Goal: Book appointment/travel/reservation: Book appointment/travel/reservation

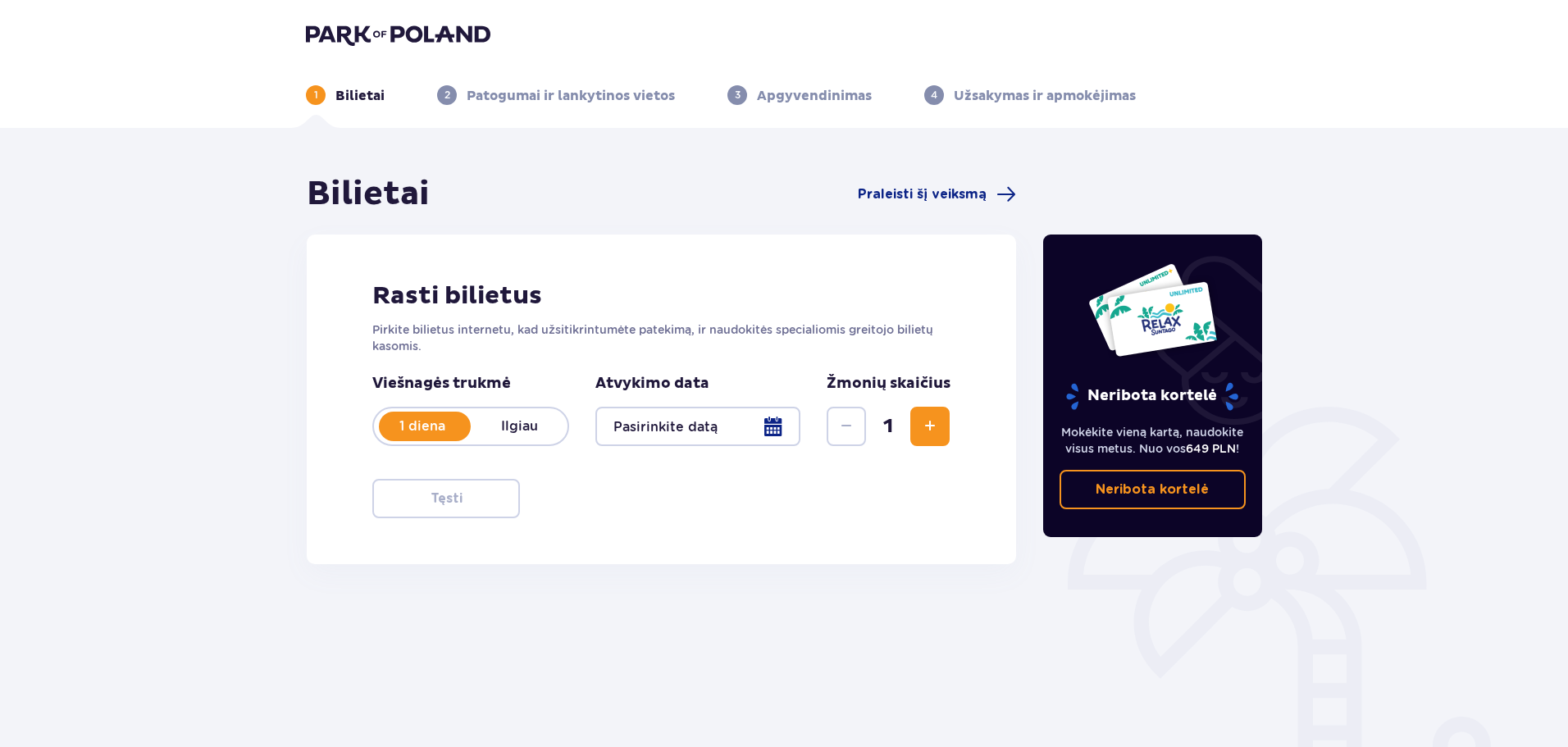
click at [669, 424] on div at bounding box center [697, 426] width 205 height 39
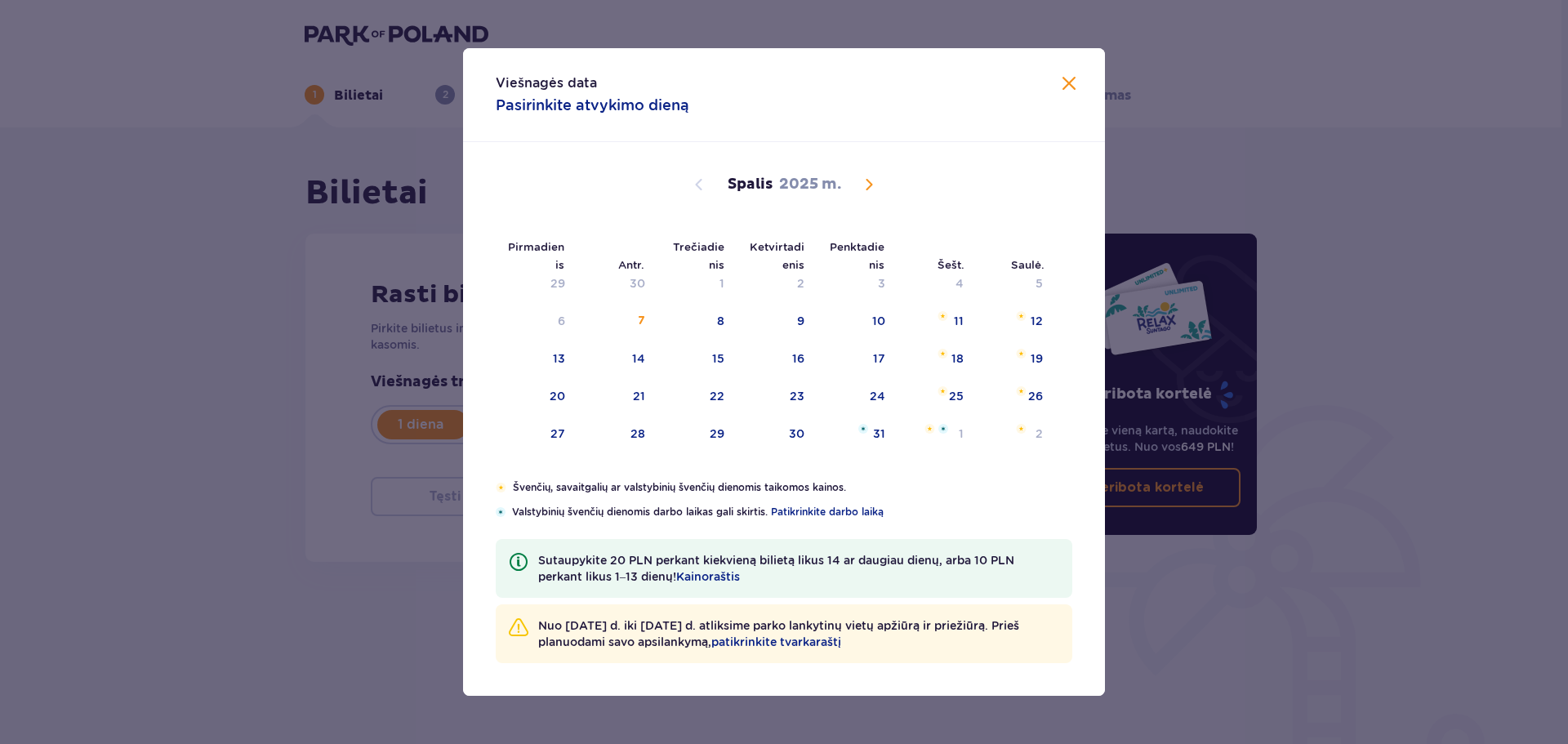
click at [766, 182] on font "Spalis" at bounding box center [749, 184] width 45 height 19
click at [871, 179] on span "Kitą mėnesį" at bounding box center [869, 184] width 20 height 20
click at [870, 179] on span "Kitą mėnesį" at bounding box center [869, 184] width 20 height 20
click at [707, 179] on span "Praėjusį mėnesį" at bounding box center [698, 184] width 20 height 20
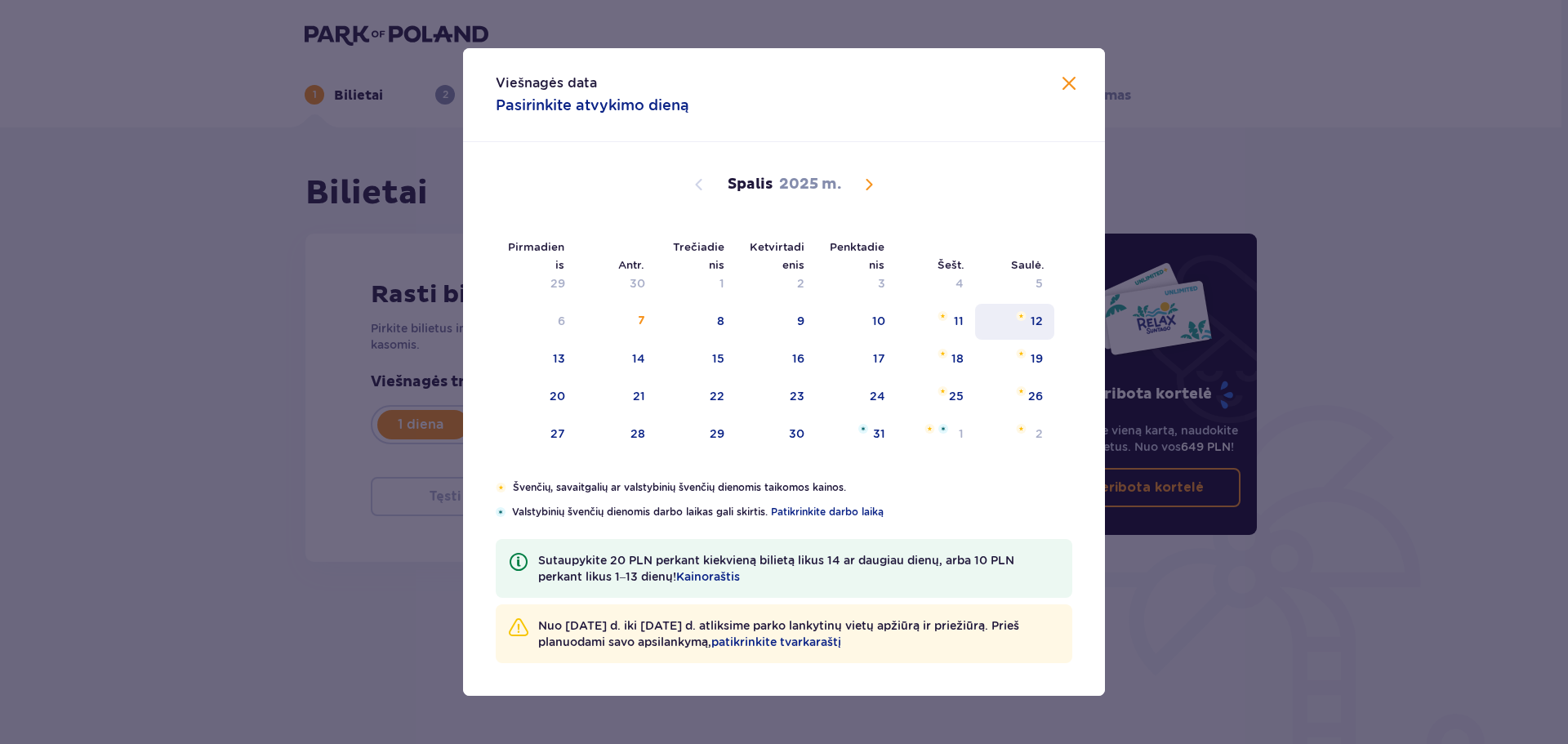
click at [1030, 316] on font "12" at bounding box center [1036, 321] width 12 height 13
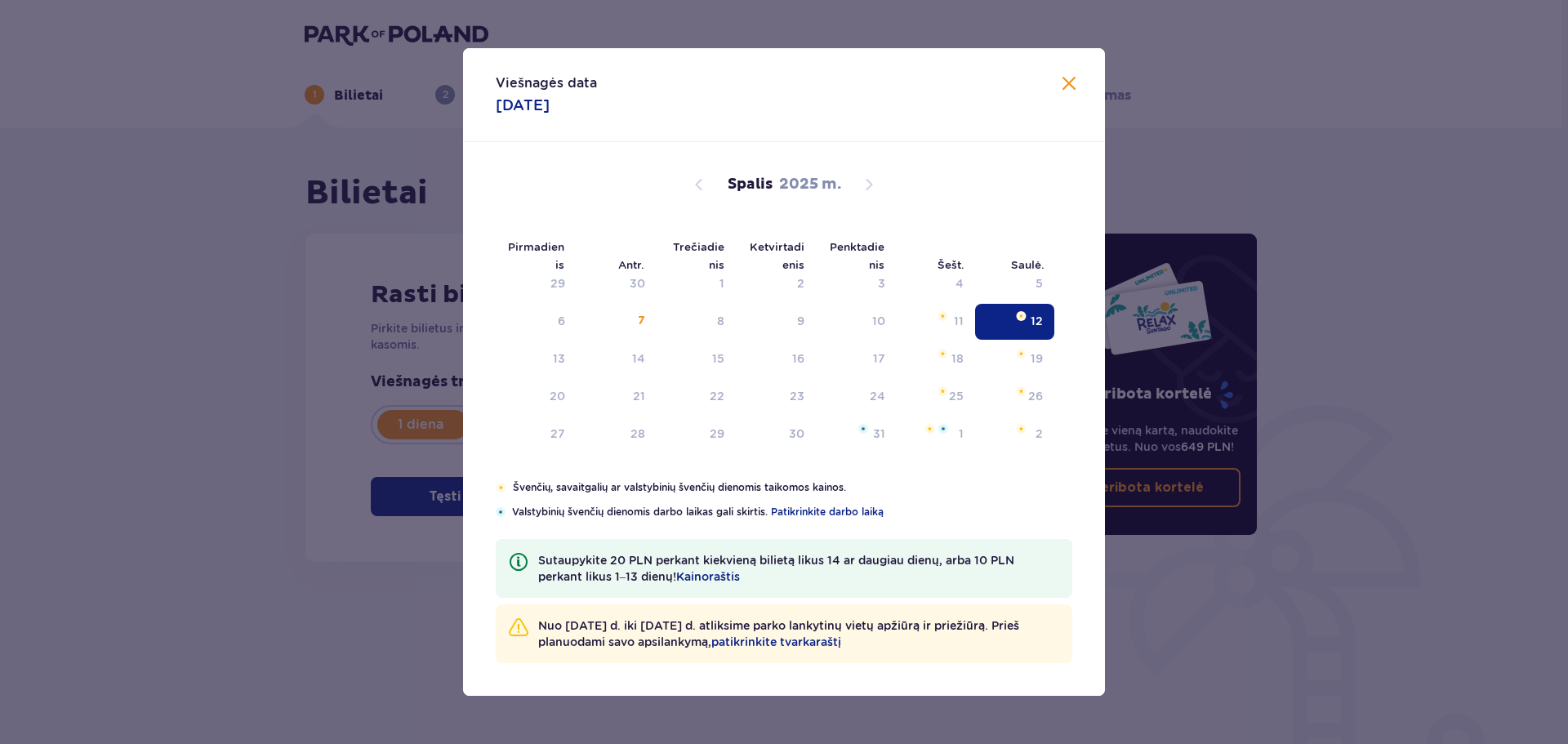
type input "12.10.25"
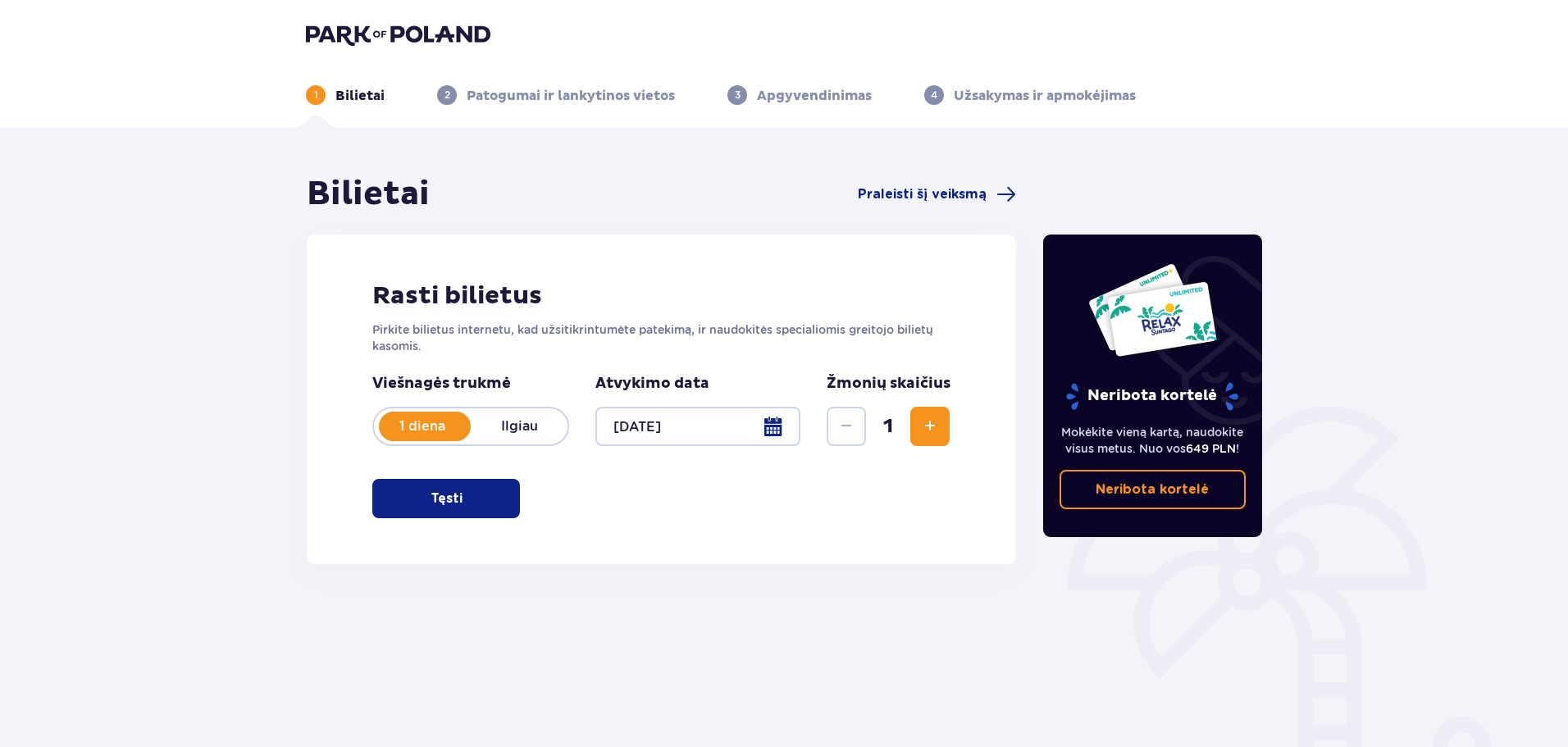
click at [938, 425] on span "Padidinti" at bounding box center [930, 426] width 20 height 20
click at [689, 432] on div at bounding box center [697, 426] width 205 height 39
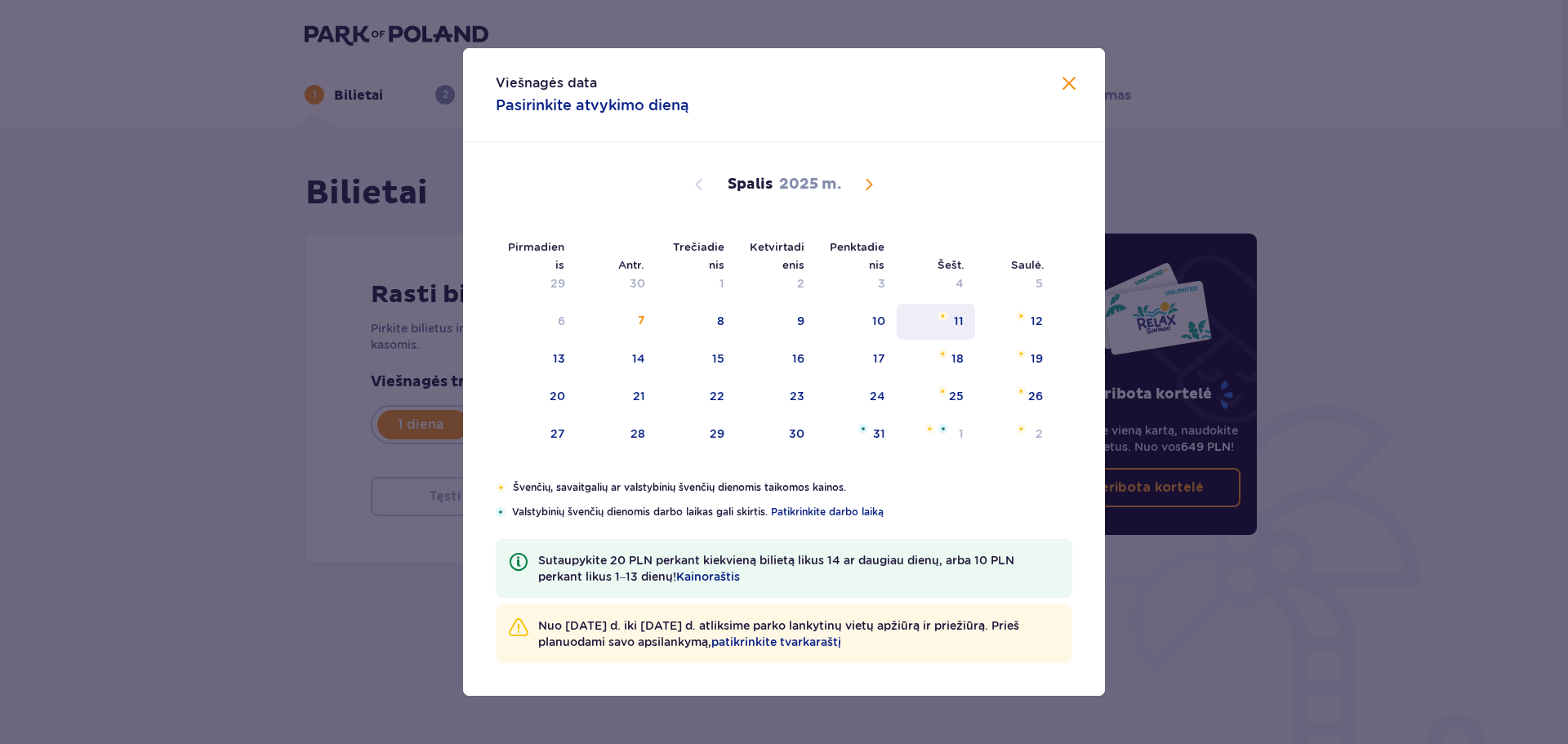
click at [959, 324] on font "11" at bounding box center [958, 321] width 9 height 13
type input "11.10.25"
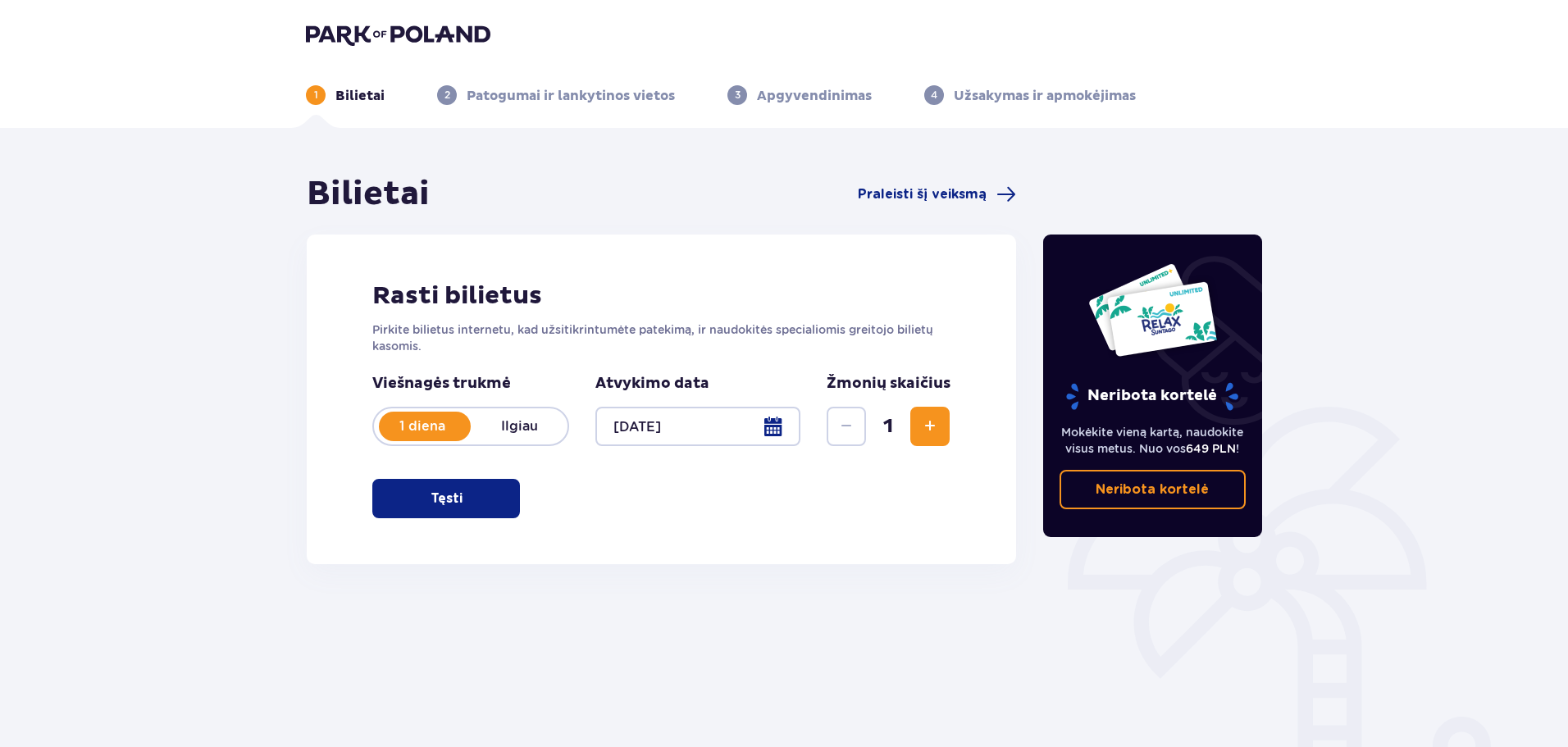
click at [930, 429] on span "Padidinti" at bounding box center [930, 426] width 20 height 20
click at [921, 427] on span "Padidinti" at bounding box center [930, 426] width 20 height 20
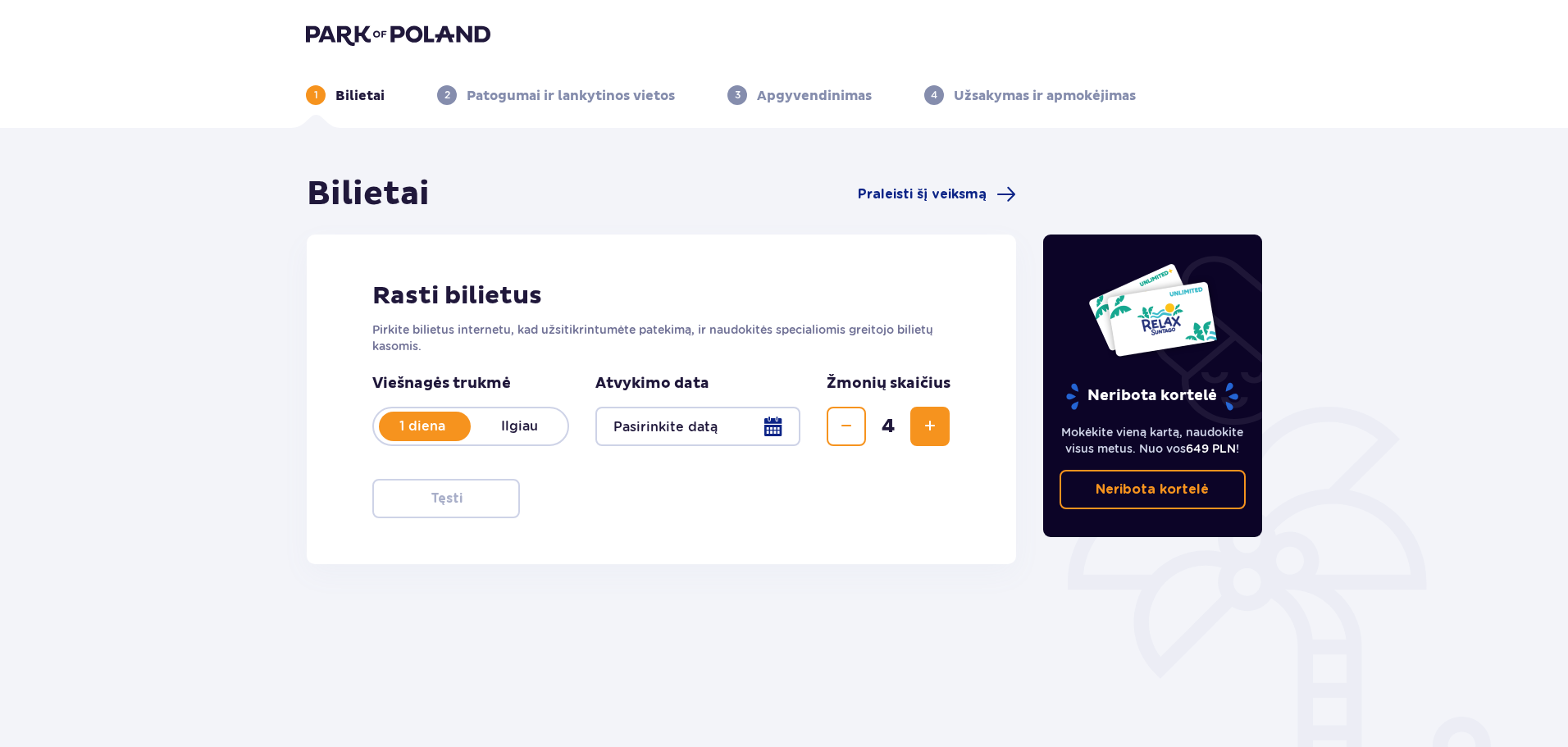
click at [921, 427] on span "Padidinti" at bounding box center [930, 426] width 20 height 20
click at [767, 430] on div at bounding box center [697, 426] width 205 height 39
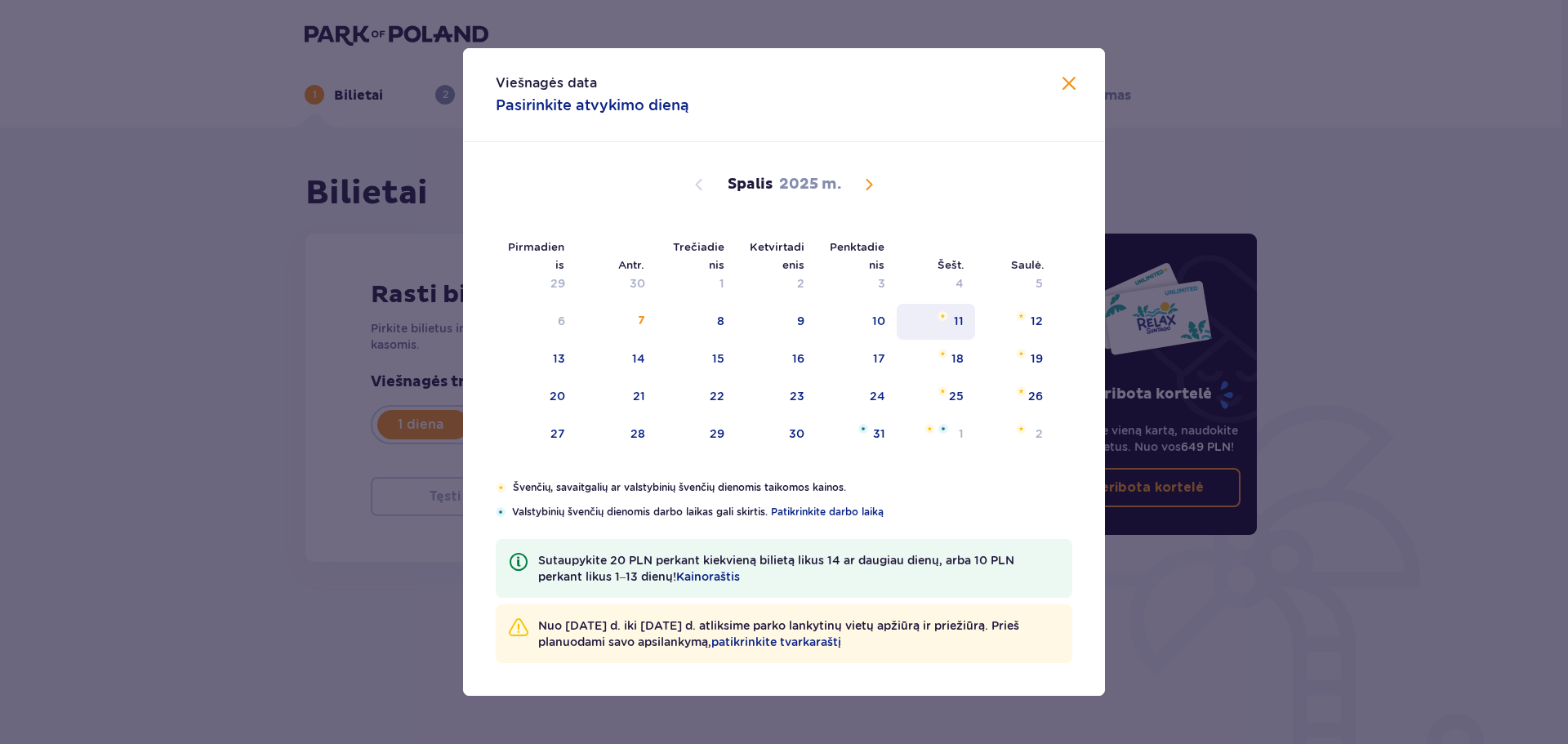
click at [961, 323] on font "11" at bounding box center [958, 321] width 9 height 13
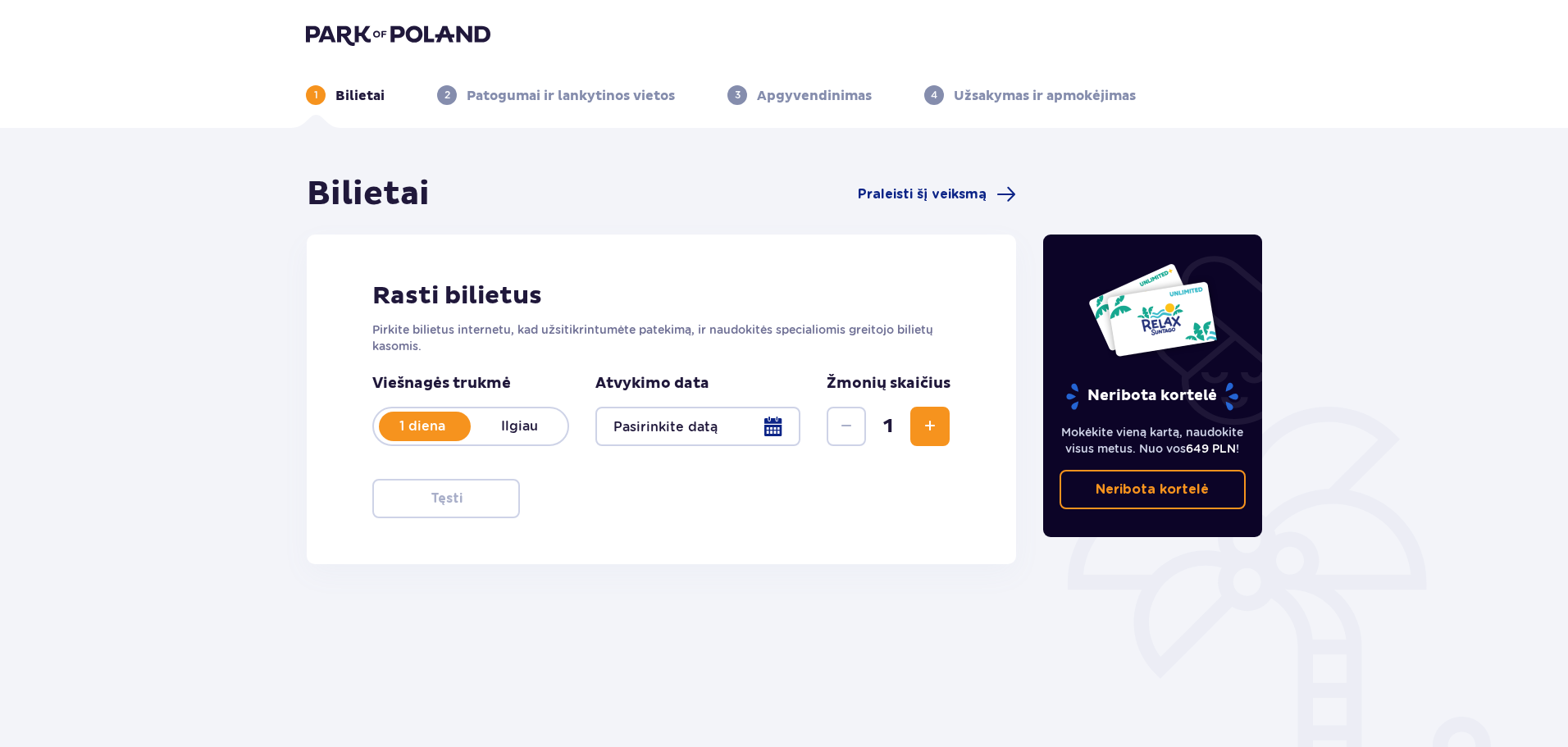
click at [920, 436] on span "Padidinti" at bounding box center [930, 426] width 20 height 20
click at [768, 422] on div at bounding box center [697, 426] width 205 height 39
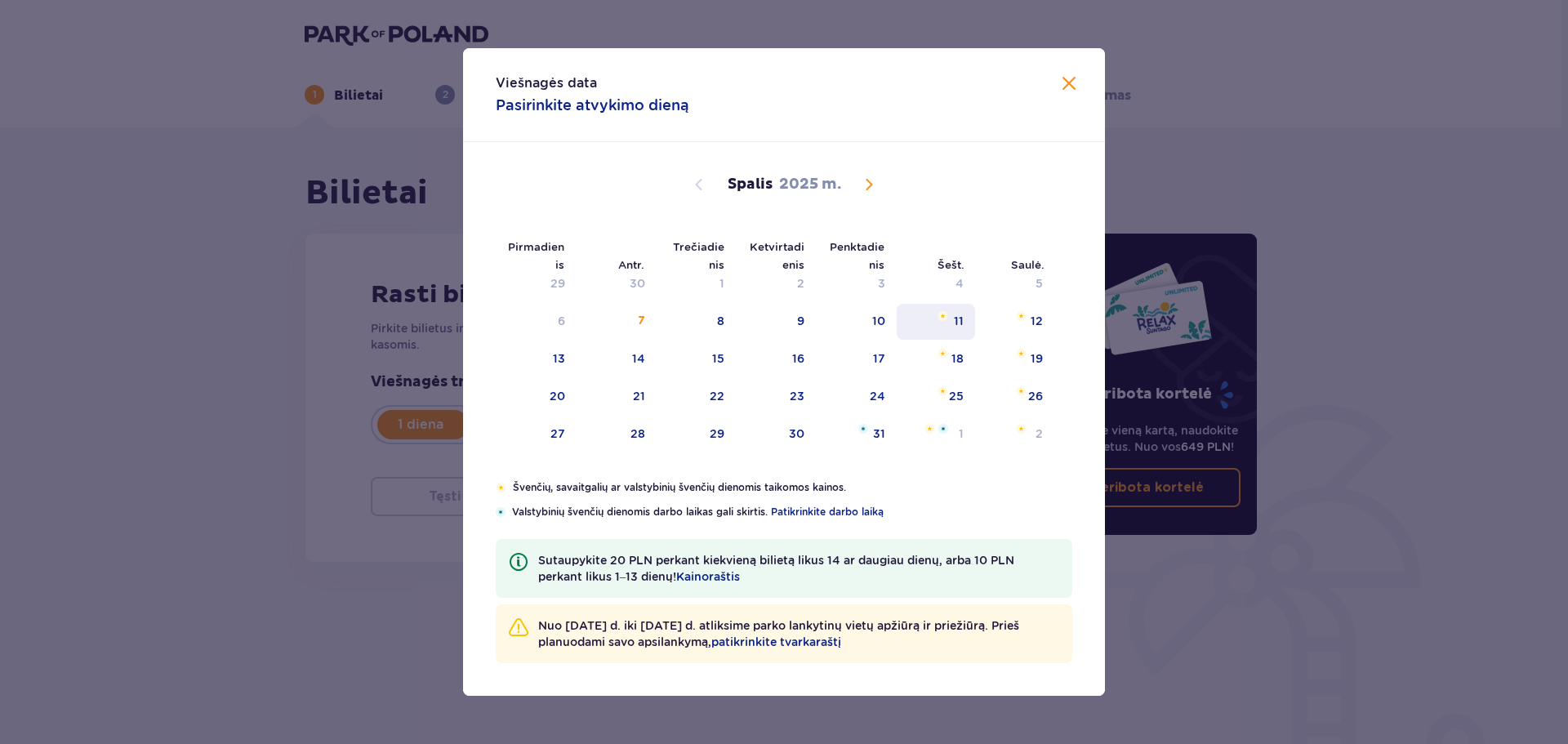
click at [926, 327] on div "11" at bounding box center [935, 322] width 79 height 36
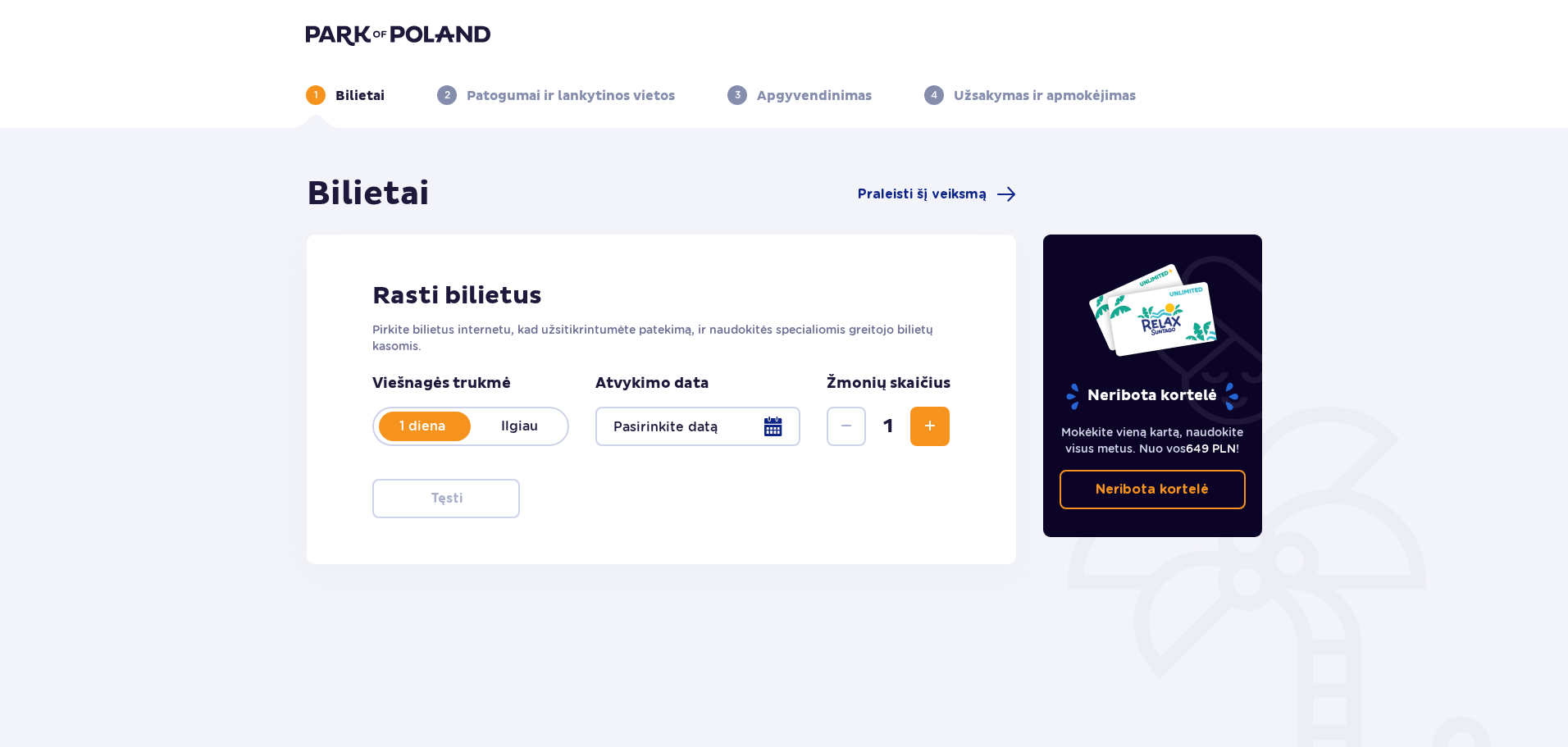
click at [766, 417] on div at bounding box center [697, 426] width 205 height 39
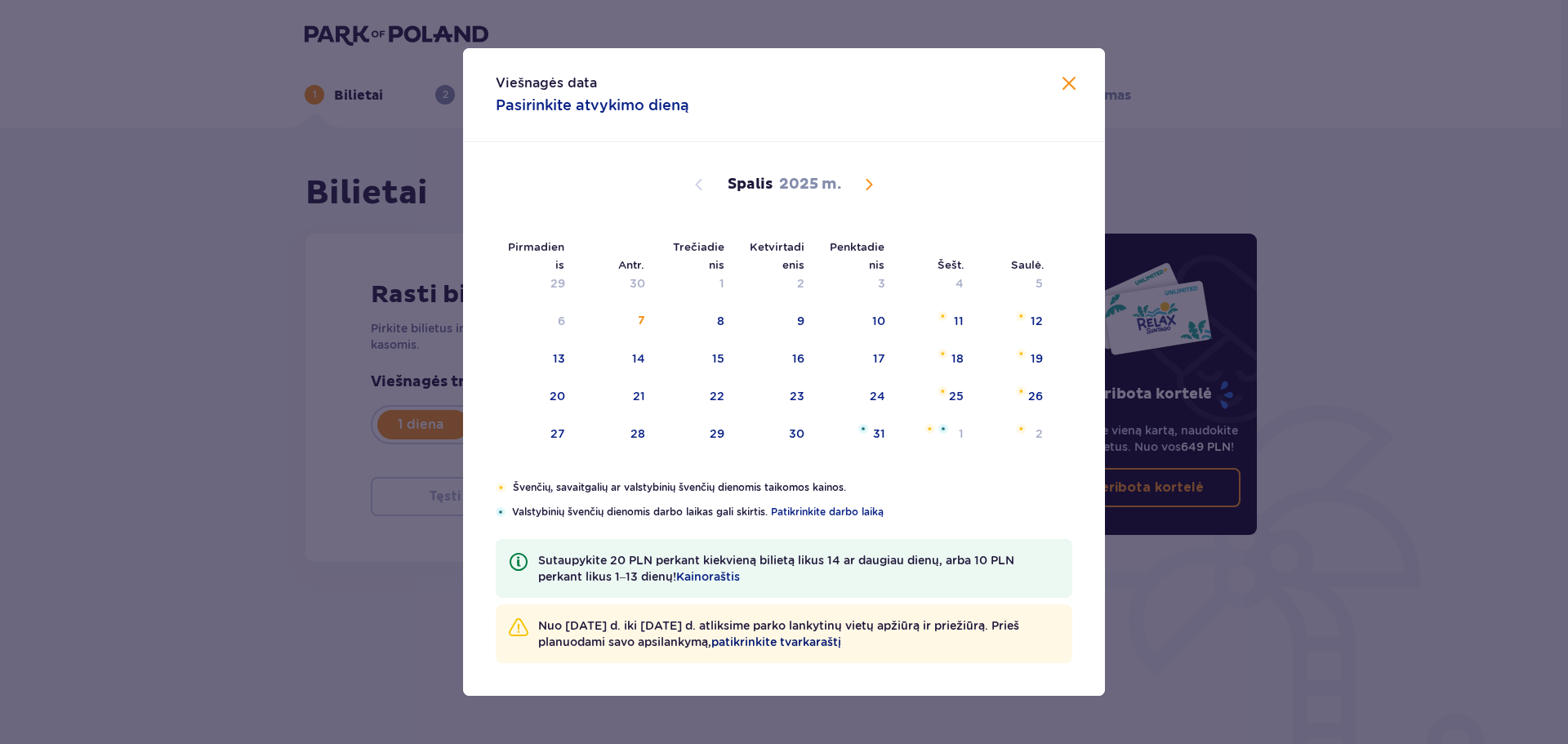
click at [791, 642] on font "patikrinkite tvarkaraštį" at bounding box center [776, 642] width 130 height 13
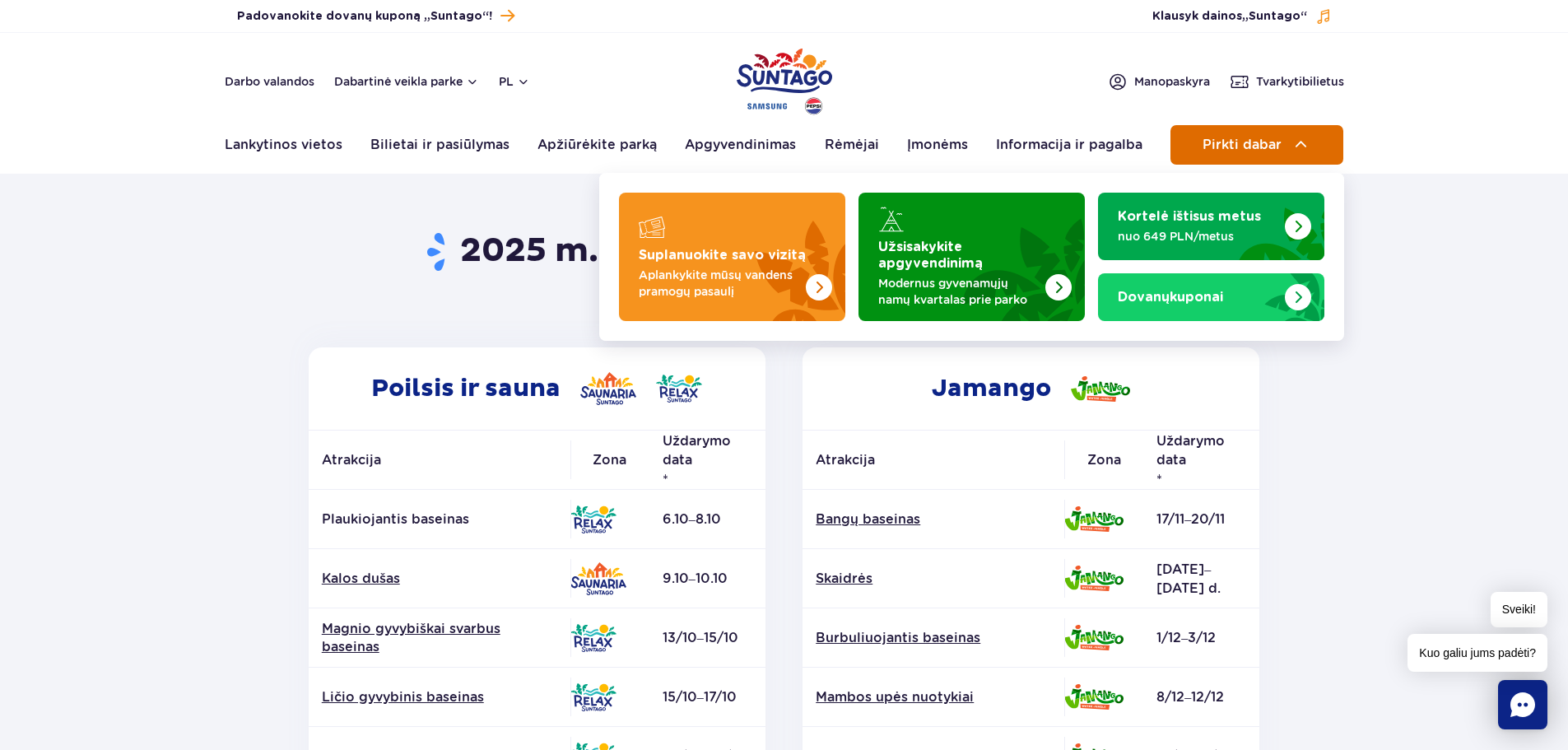
click at [1293, 147] on img at bounding box center [1301, 144] width 20 height 20
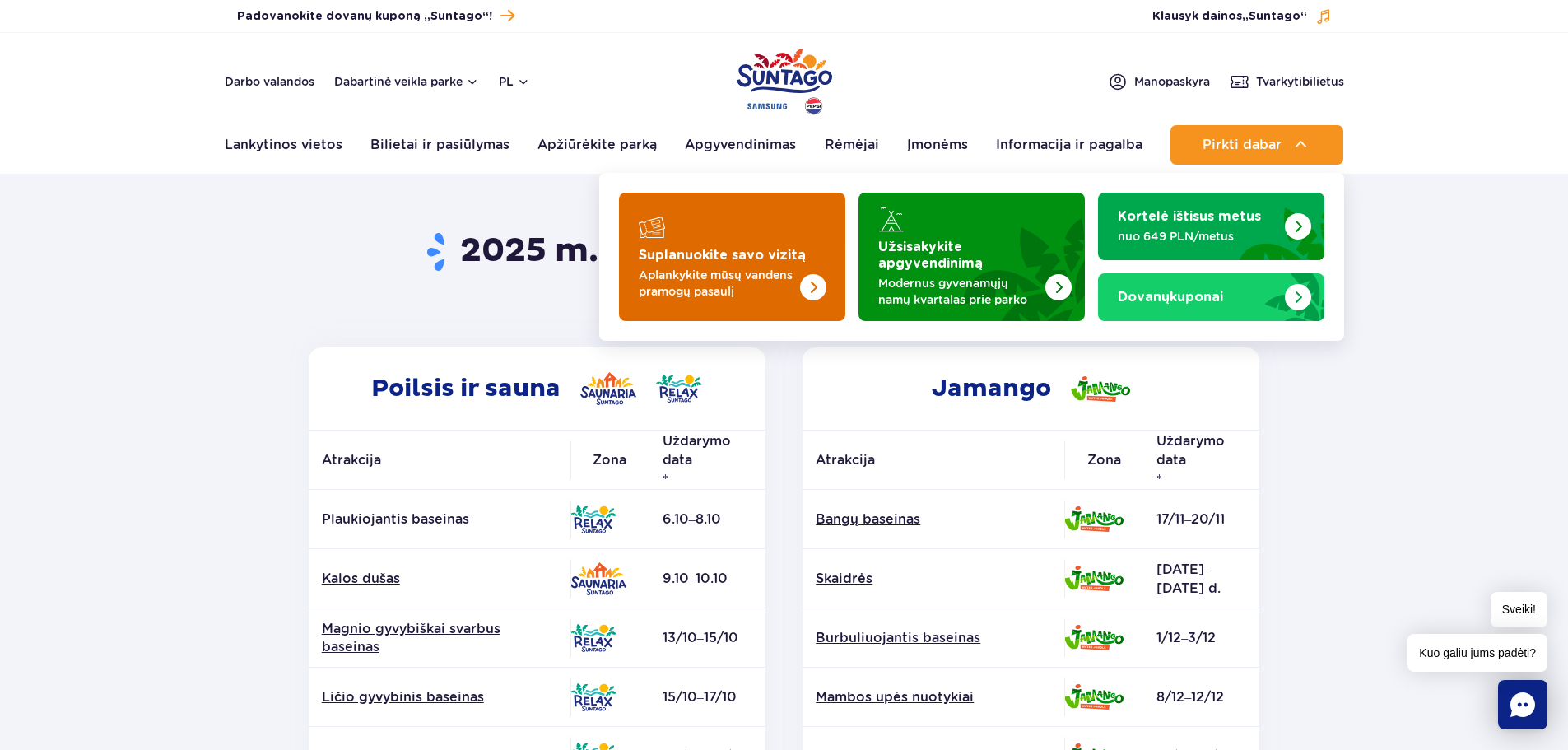
click at [806, 288] on img "Suplanuokite savo vizitą" at bounding box center [814, 288] width 27 height 27
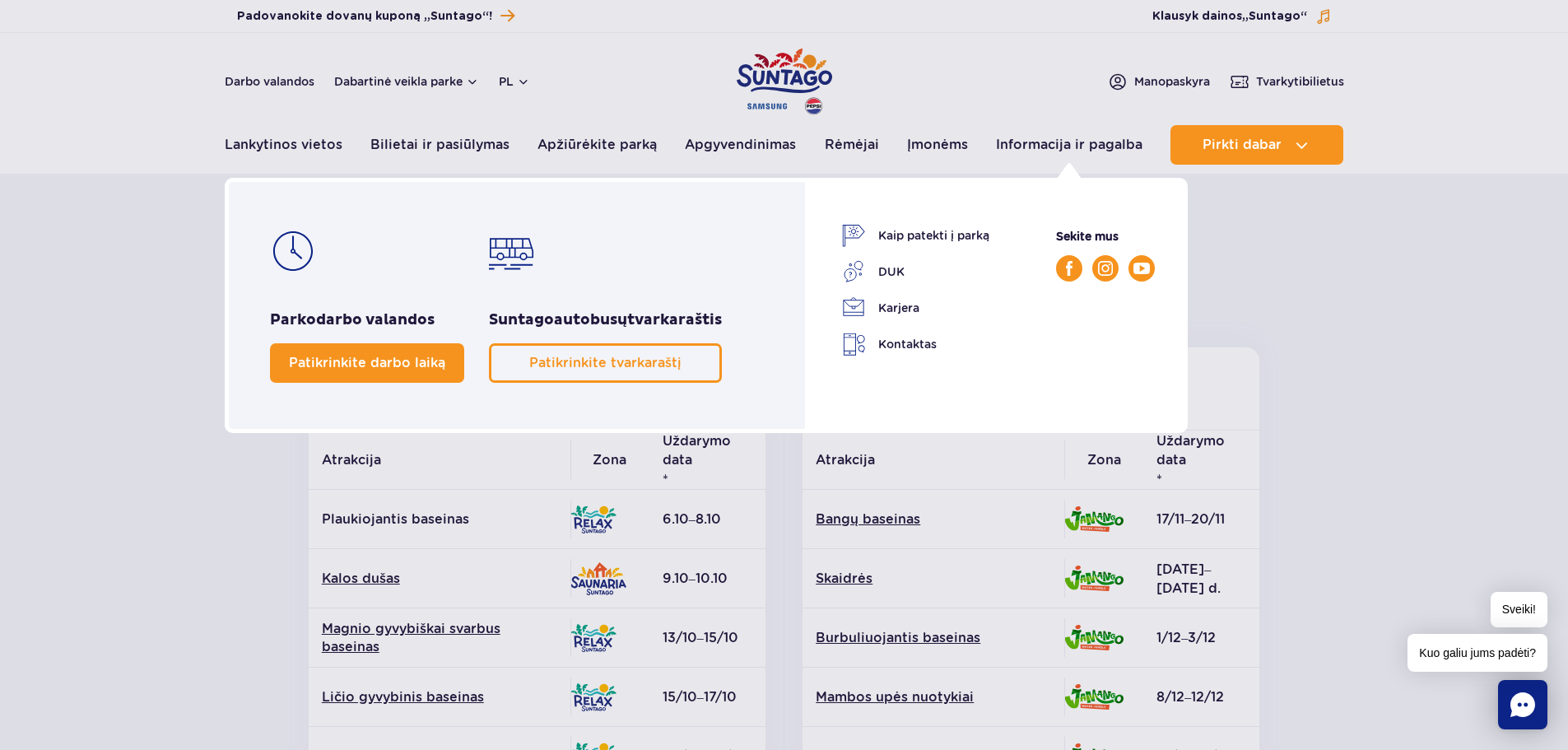
click at [406, 365] on span "Patikrinkite darbo laiką" at bounding box center [367, 363] width 157 height 15
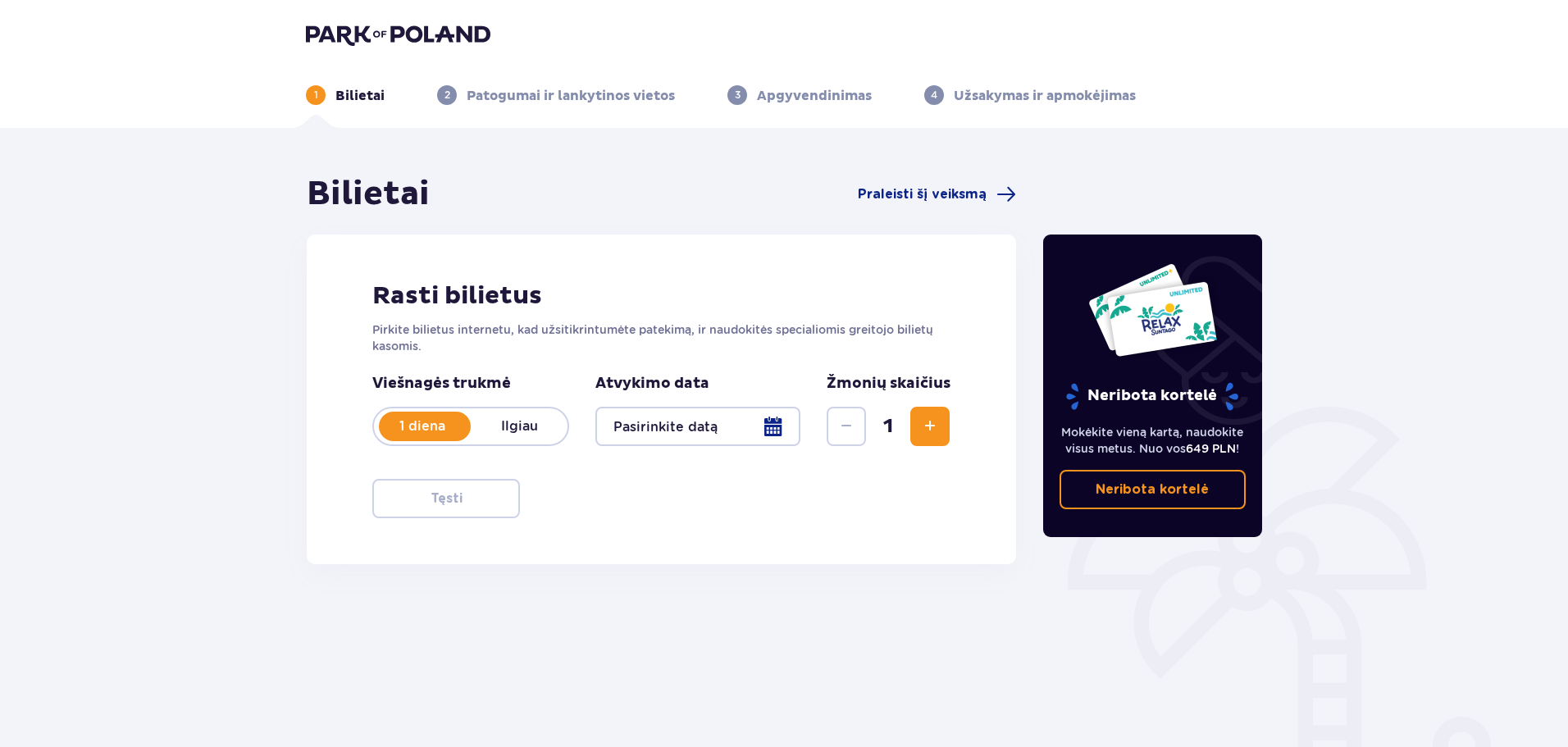
click at [946, 448] on div "Viešnagės trukmė 1 diena Ilgiau Apsistoti ilgiau nei 1 dieną Atvykimo data Žmon…" at bounding box center [661, 420] width 578 height 91
click at [932, 434] on span "Padidinti" at bounding box center [930, 426] width 20 height 20
click at [932, 433] on span "Padidinti" at bounding box center [930, 426] width 20 height 20
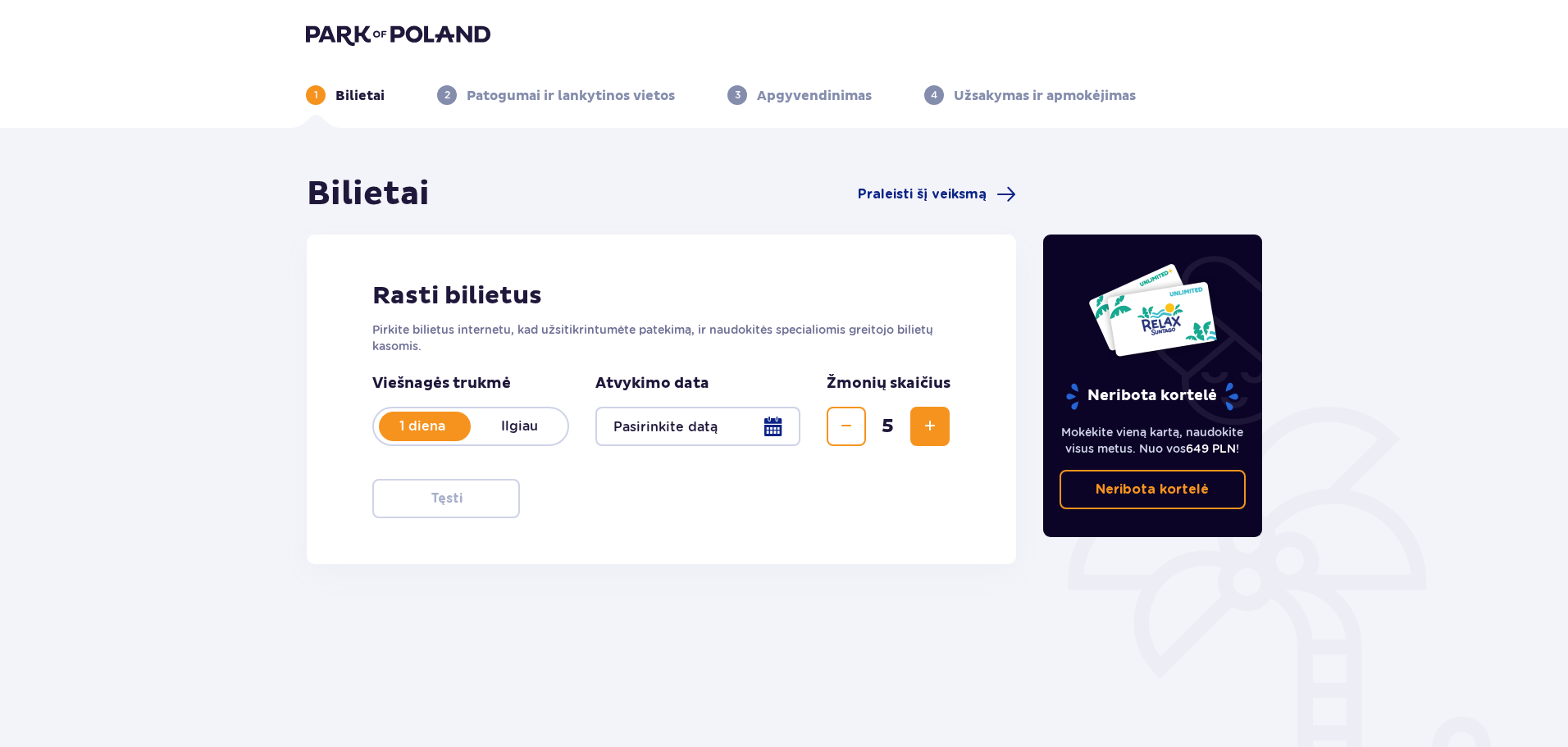
click at [767, 428] on div at bounding box center [697, 426] width 205 height 39
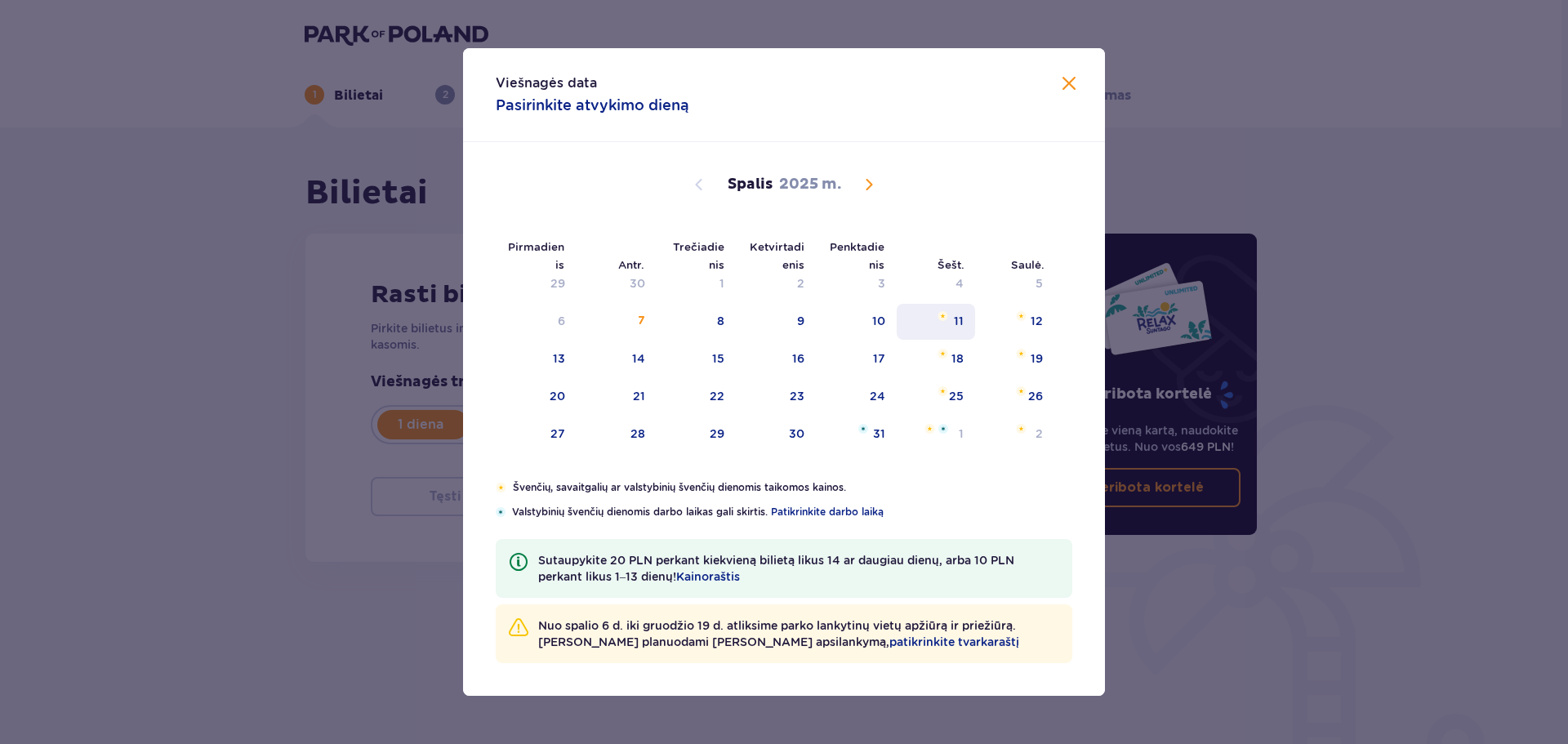
click at [938, 326] on div "11" at bounding box center [935, 322] width 79 height 36
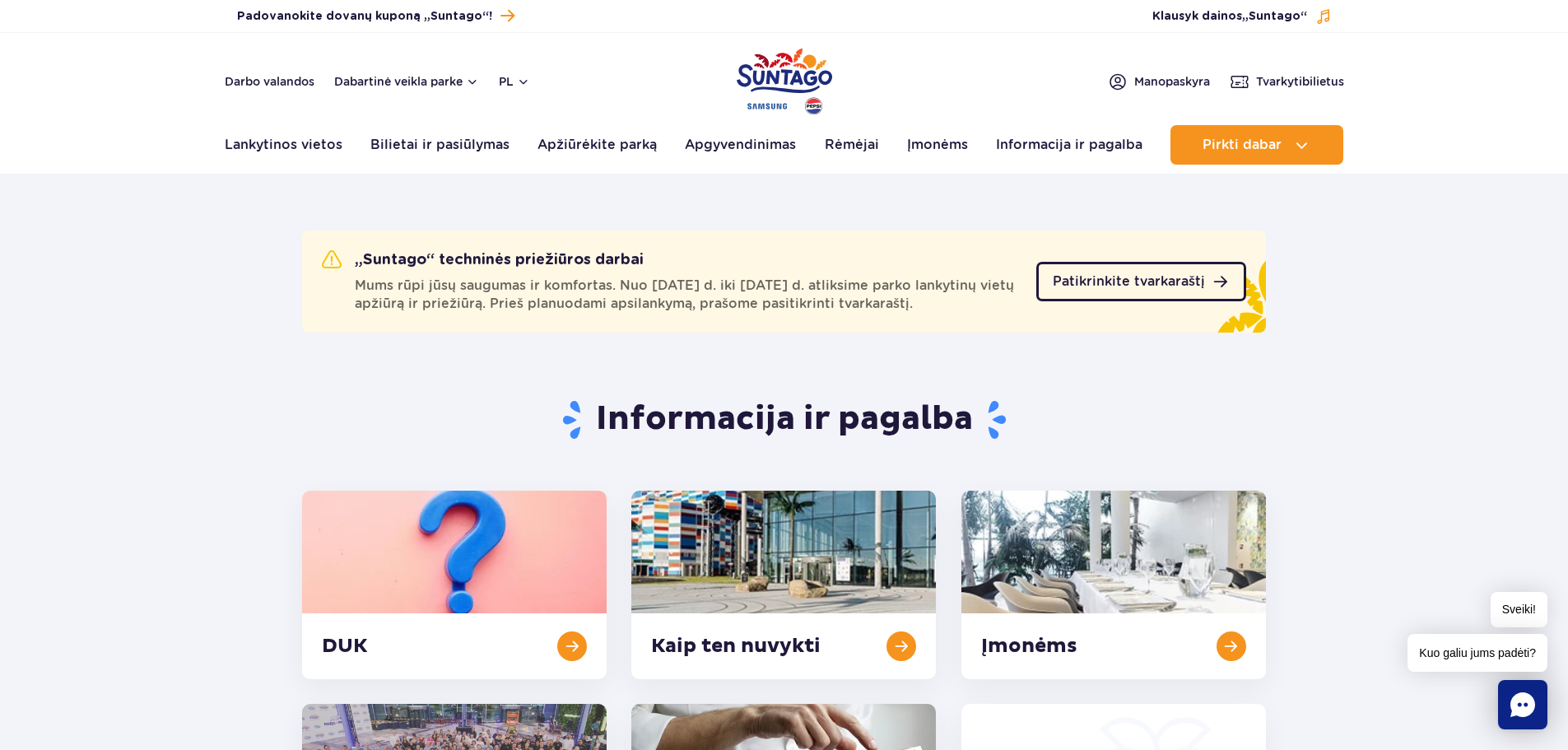
click at [1105, 293] on link "Patikrinkite tvarkaraštį" at bounding box center [1141, 281] width 209 height 39
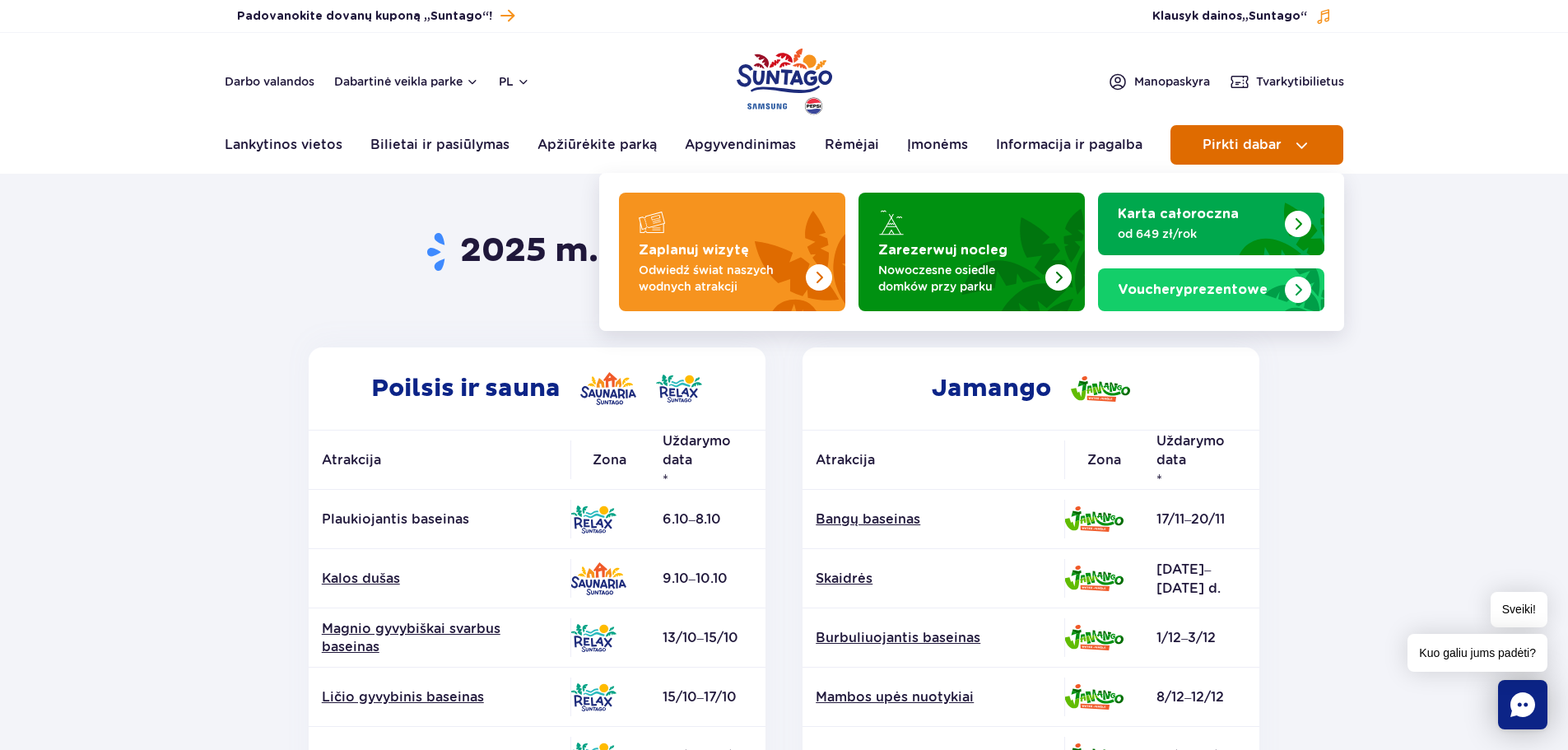
click at [1226, 135] on button "Pirkti dabar" at bounding box center [1256, 144] width 173 height 39
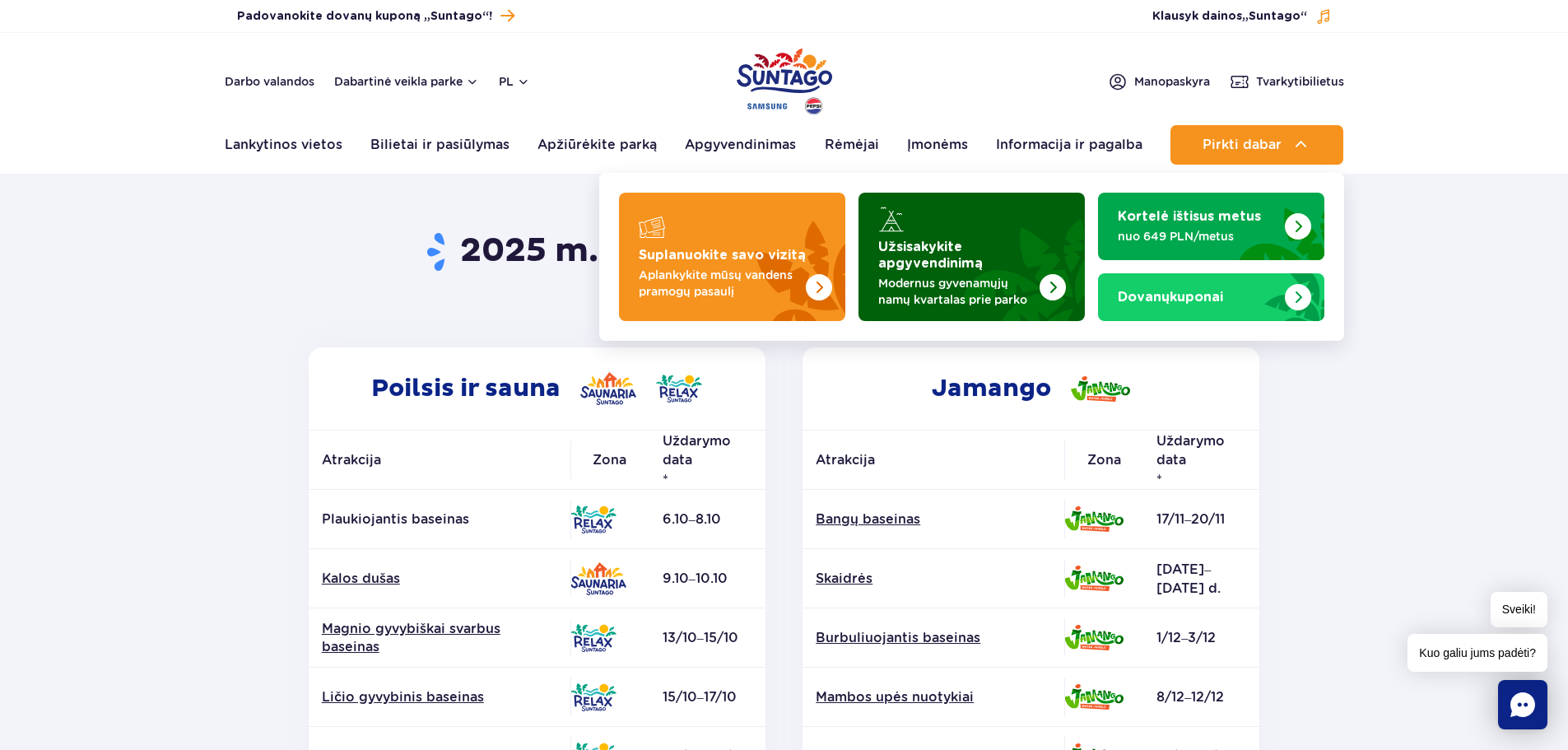
click at [1055, 287] on img "Užsisakykite apgyvendinimą" at bounding box center [1053, 288] width 27 height 27
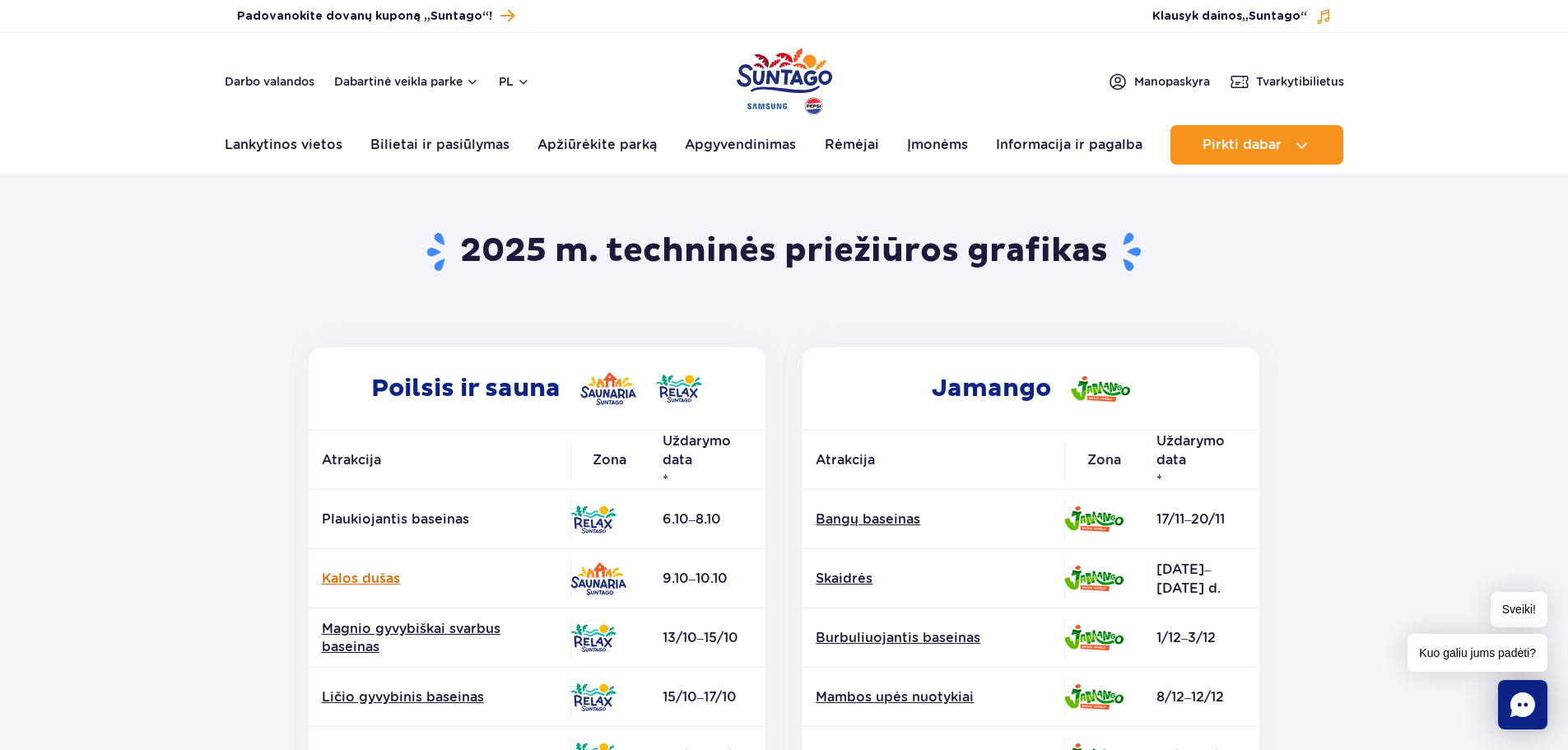
click at [378, 574] on font "Kalos dušas" at bounding box center [361, 579] width 78 height 15
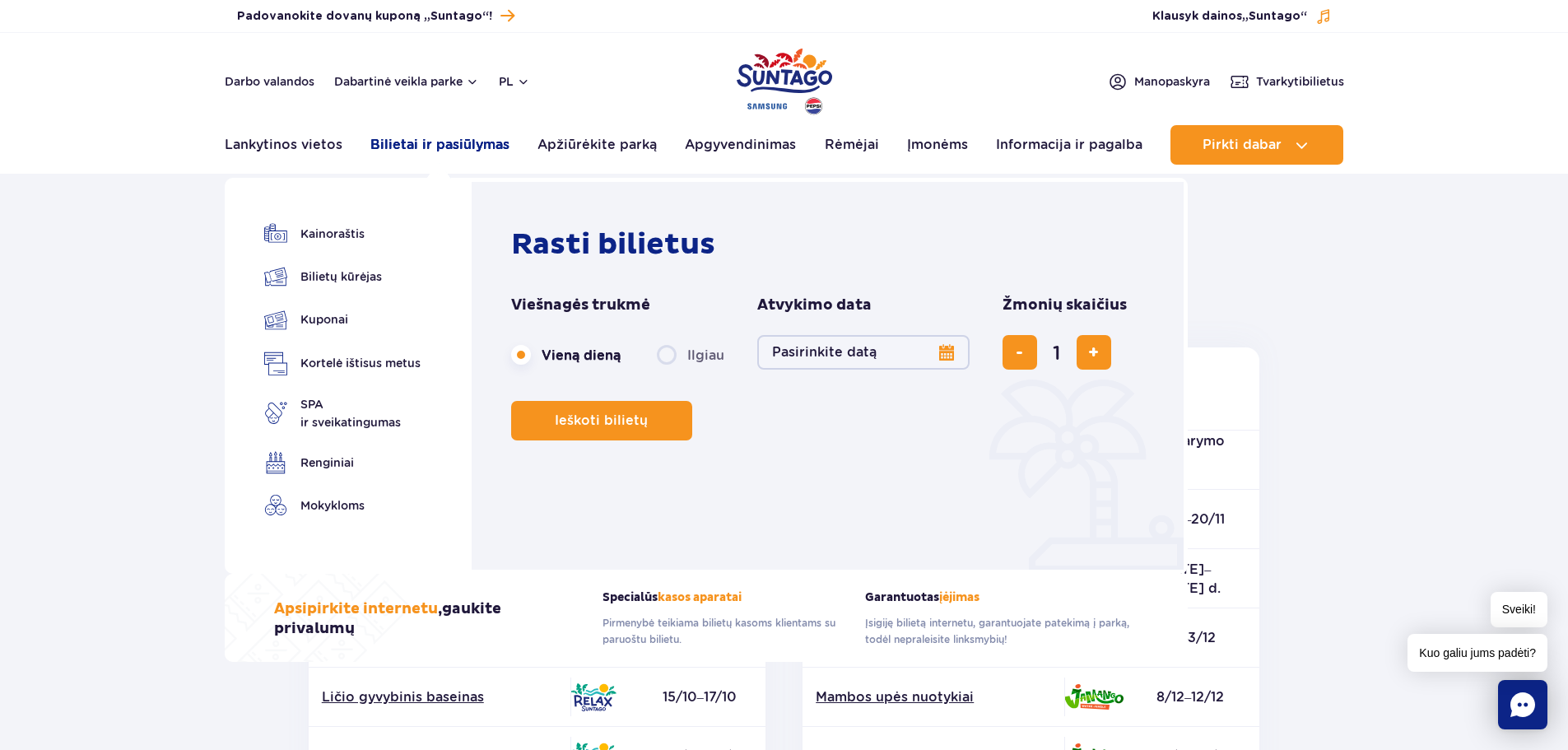
click at [393, 149] on font "Bilietai ir pasiūlymas" at bounding box center [439, 144] width 139 height 15
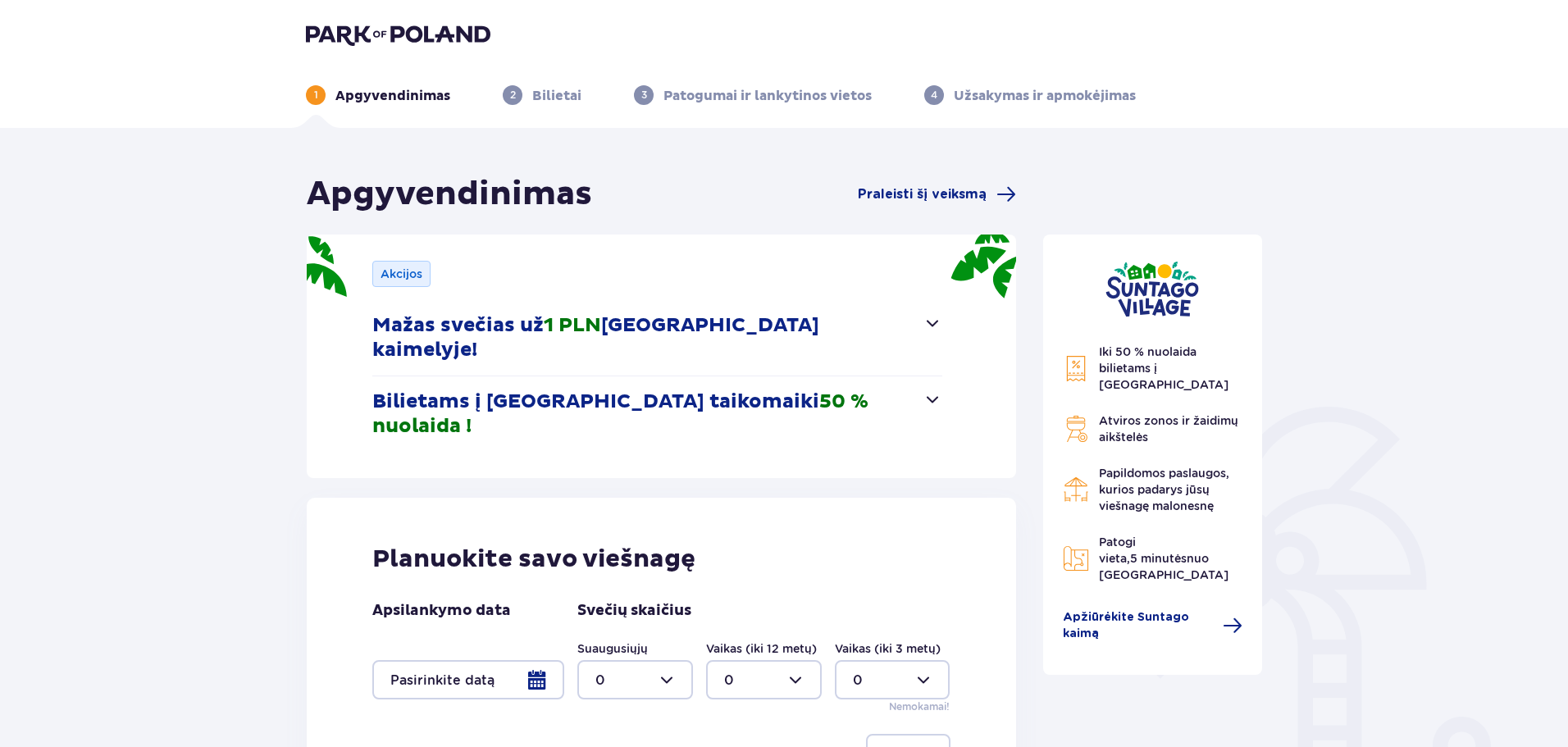
click at [927, 390] on span "button" at bounding box center [932, 399] width 20 height 20
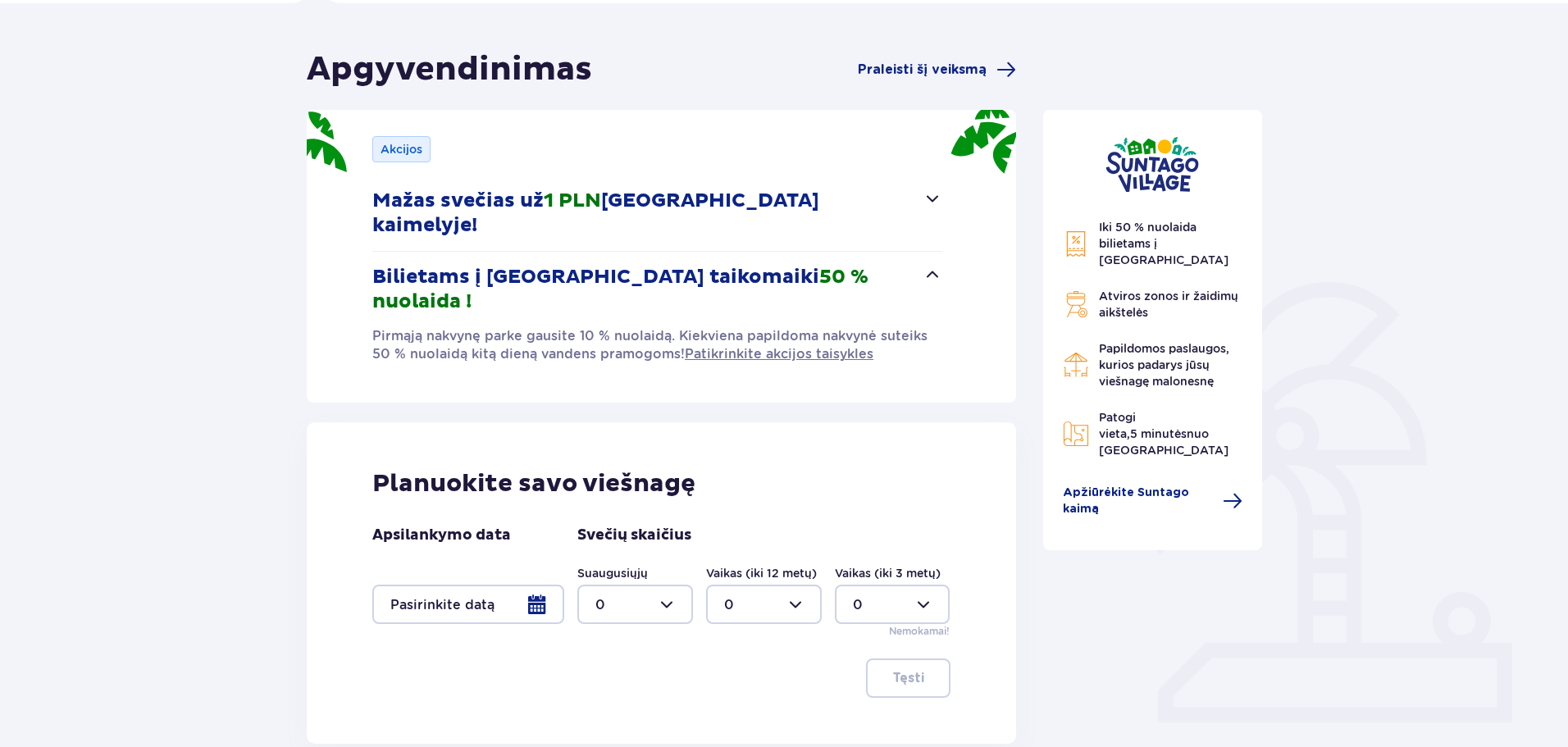
scroll to position [164, 0]
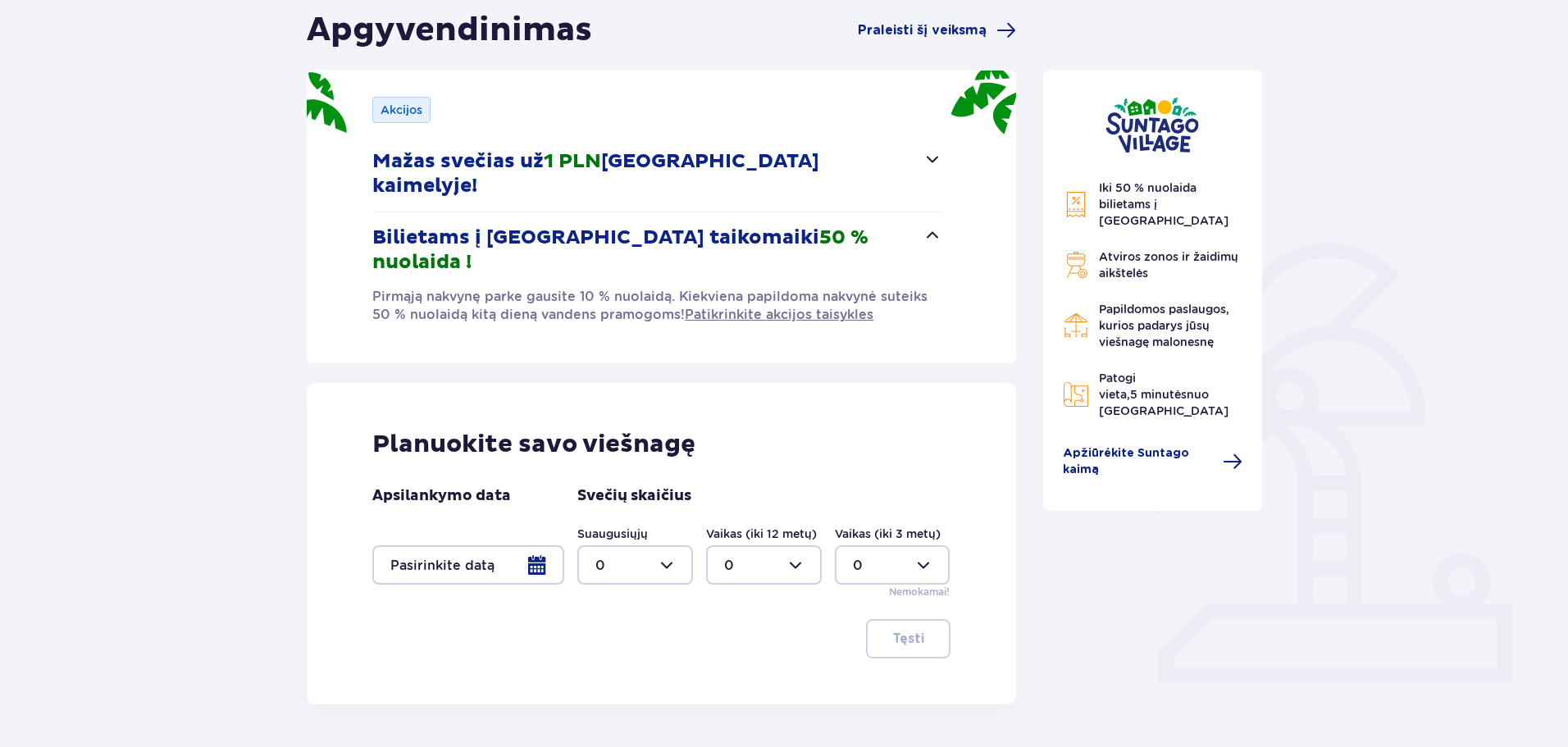
click at [524, 545] on div at bounding box center [468, 564] width 191 height 39
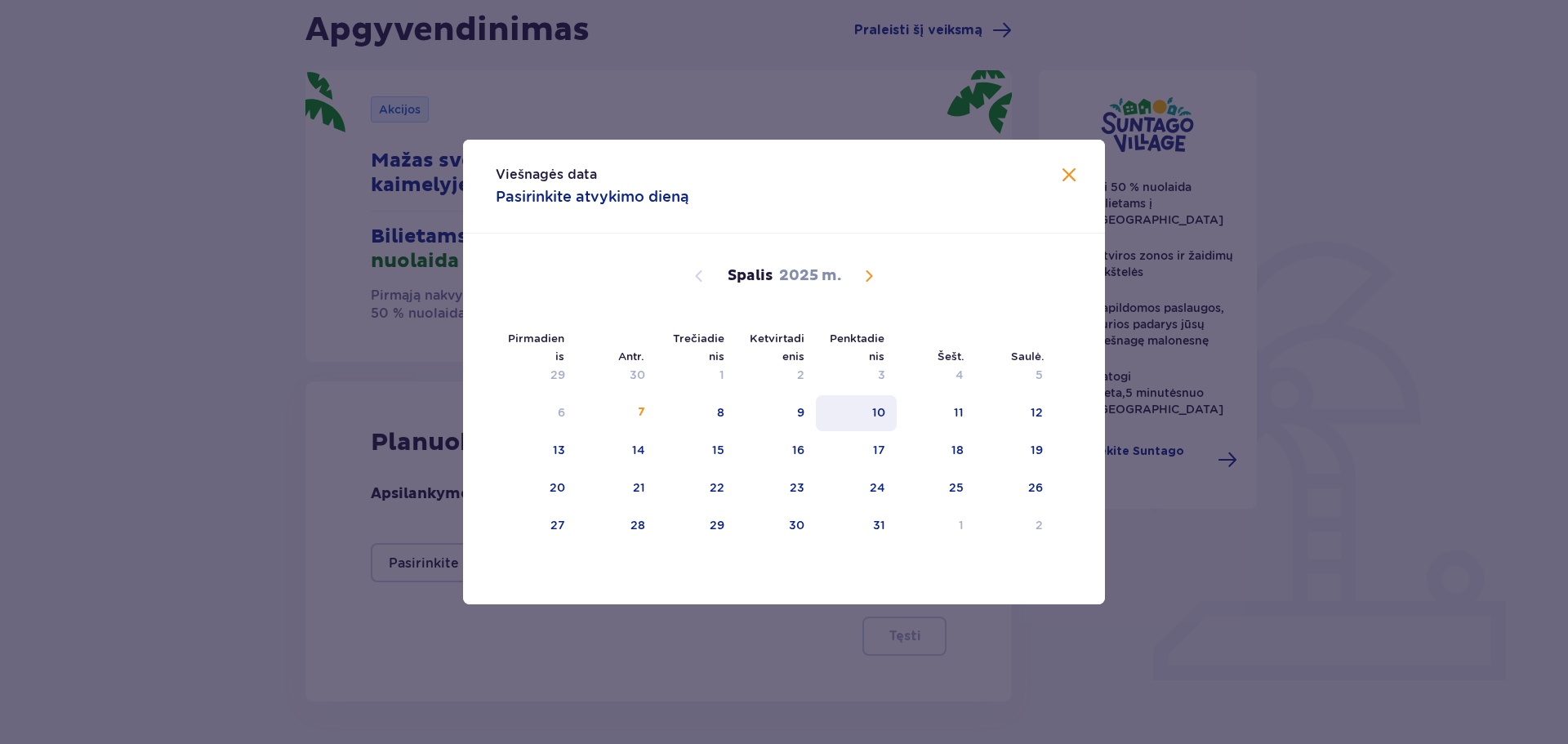
click at [870, 419] on div "10" at bounding box center [856, 414] width 81 height 36
click at [1005, 416] on div "12" at bounding box center [1014, 414] width 79 height 36
type input "10.10.25 - 12.10.25"
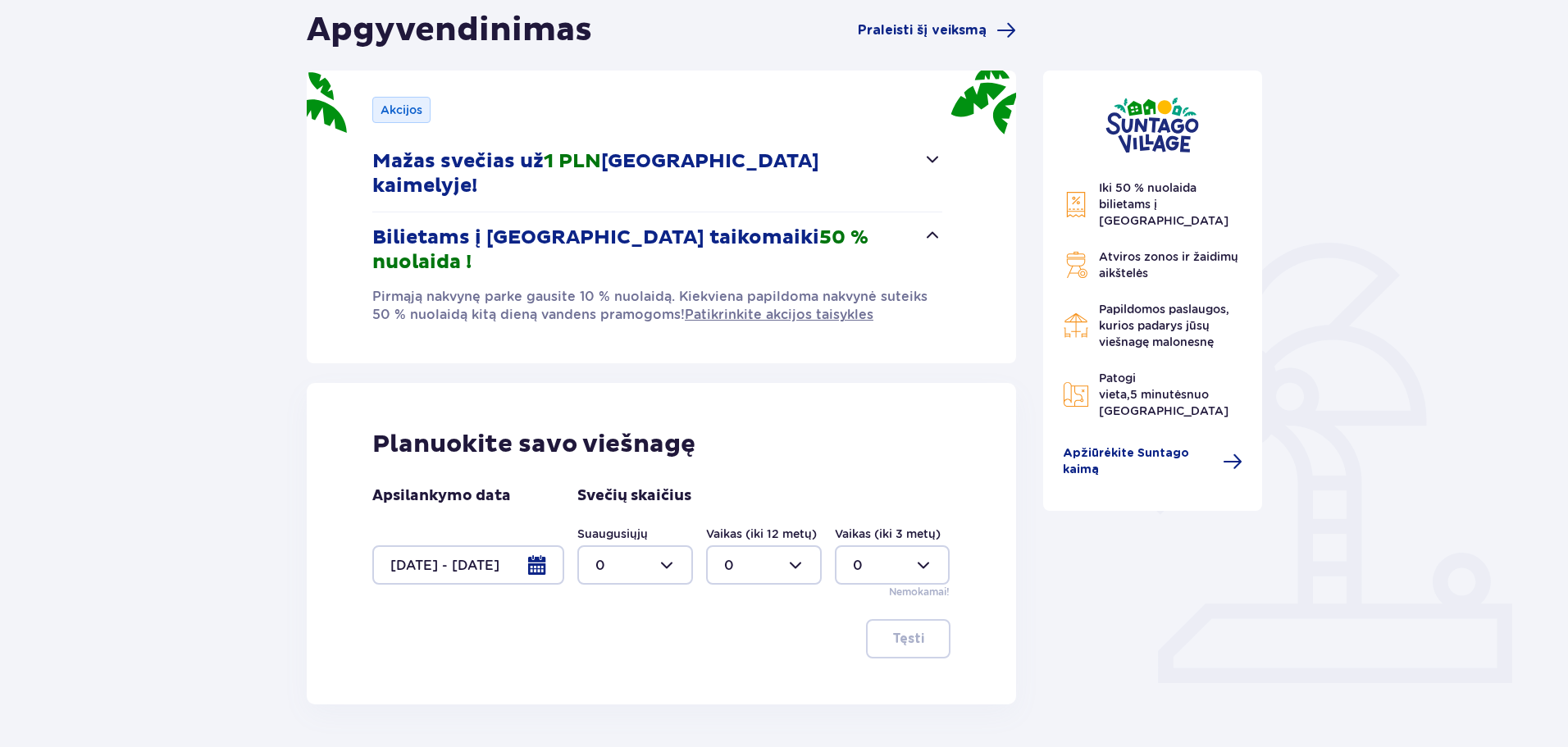
click at [674, 545] on div at bounding box center [634, 564] width 115 height 39
click at [645, 570] on div "5" at bounding box center [634, 574] width 79 height 18
type input "5"
click at [893, 633] on font "Tęsti" at bounding box center [909, 639] width 32 height 13
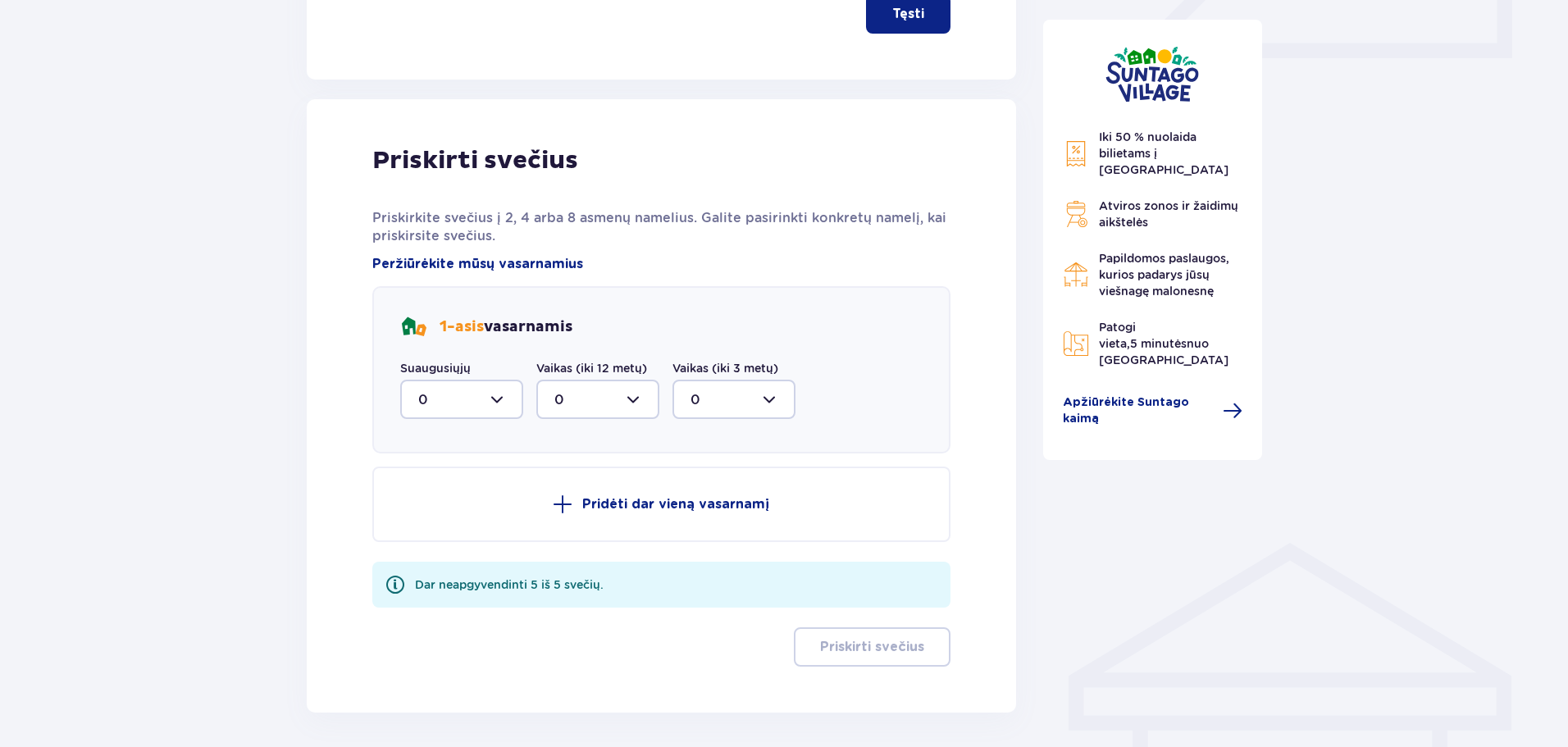
scroll to position [804, 0]
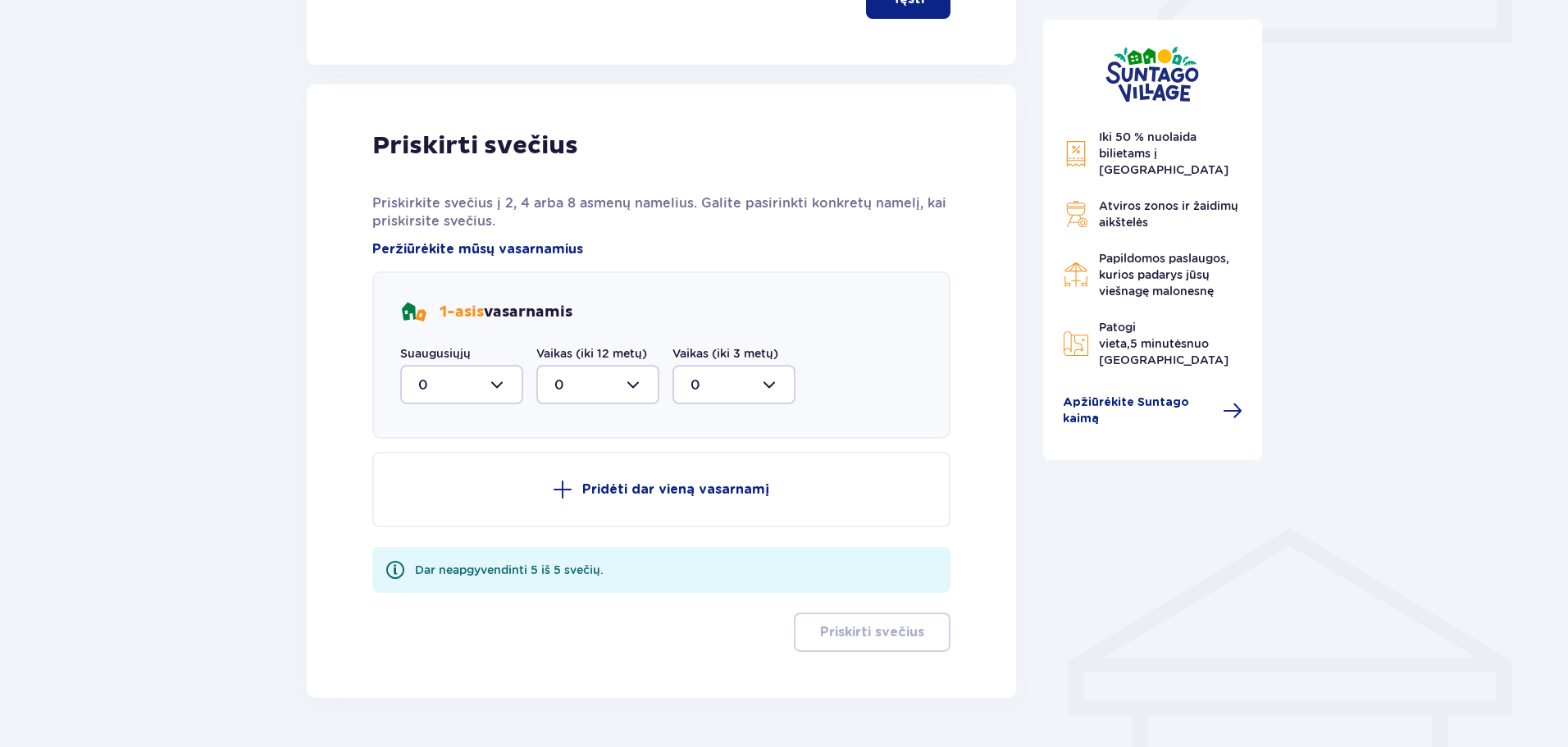
click at [489, 365] on div at bounding box center [461, 384] width 123 height 39
click at [431, 495] on div "2" at bounding box center [461, 503] width 87 height 18
type input "2"
click at [702, 483] on font "Pridėti dar vieną vasarnamį" at bounding box center [675, 490] width 187 height 13
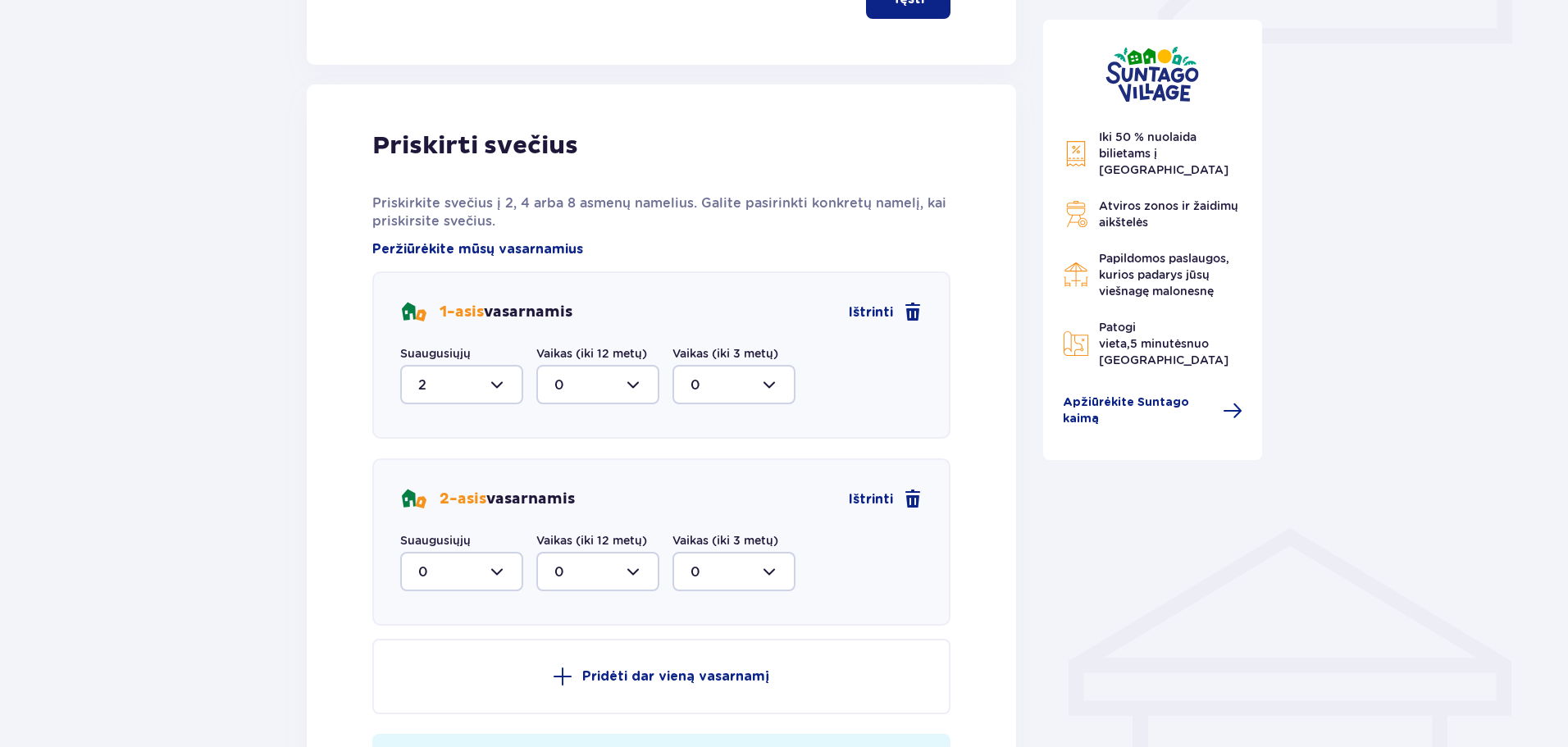
click at [474, 552] on div at bounding box center [461, 571] width 123 height 39
click at [473, 674] on span "2" at bounding box center [462, 691] width 120 height 34
type input "2"
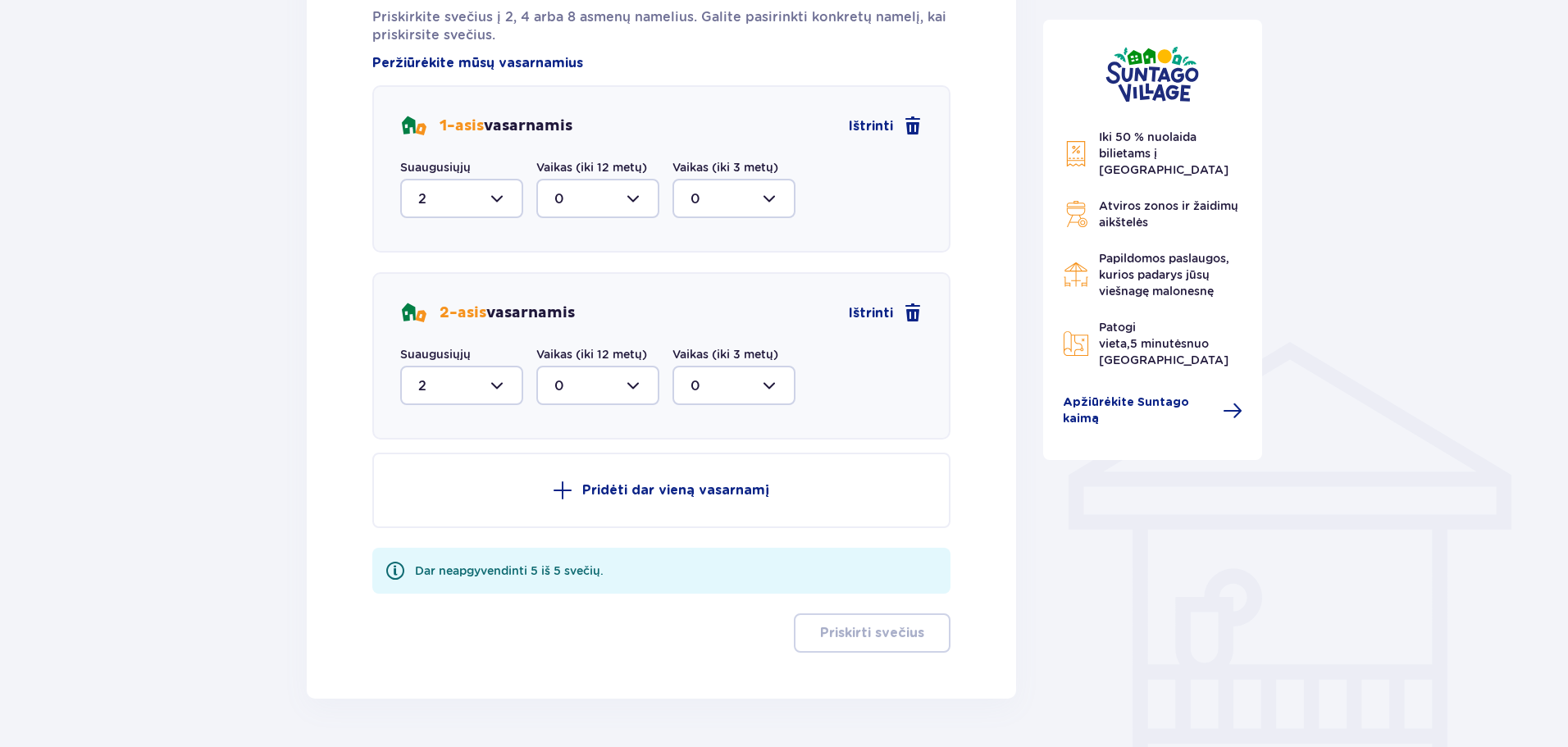
scroll to position [991, 0]
click at [671, 480] on p "Pridėti dar vieną vasarnamį" at bounding box center [675, 489] width 187 height 18
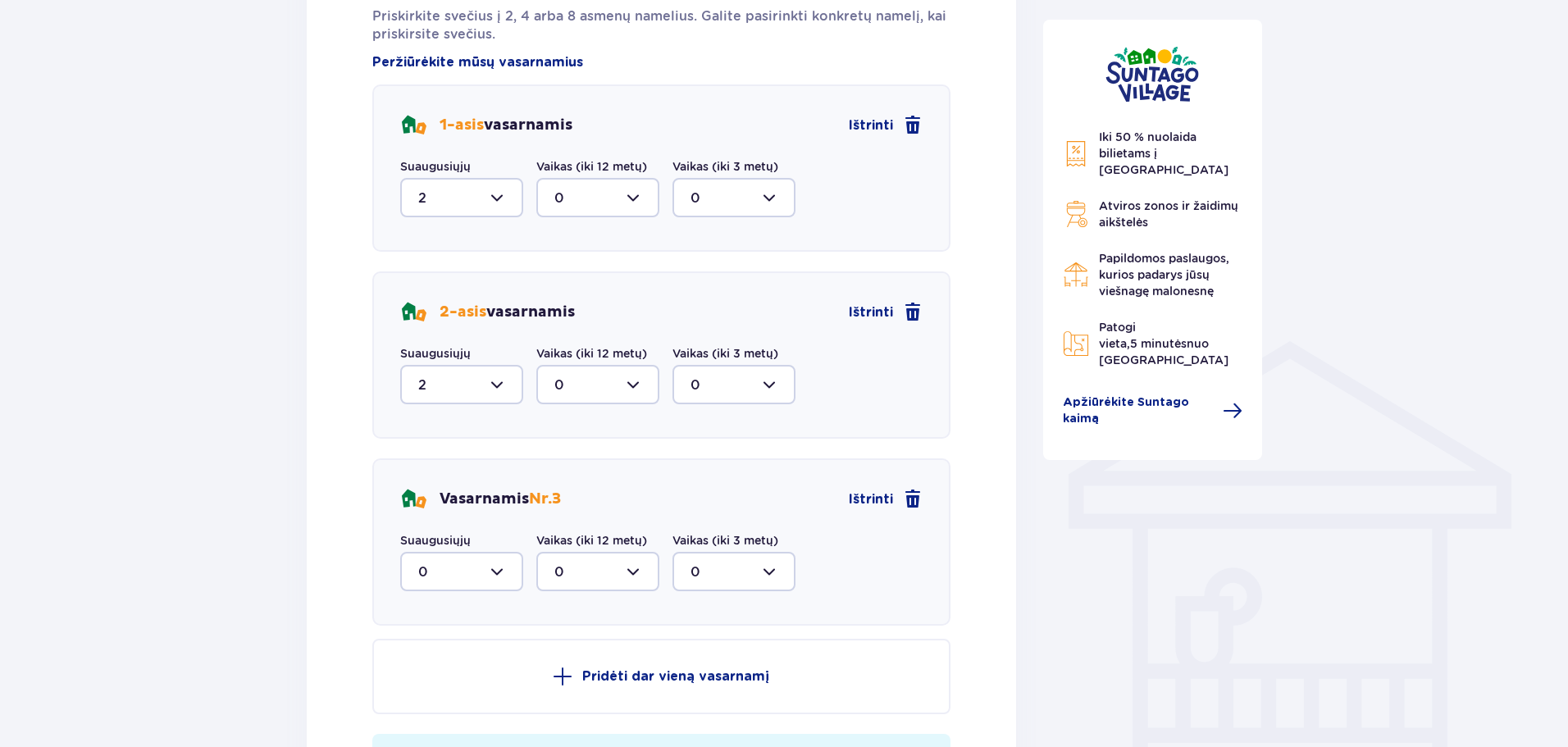
click at [488, 552] on div at bounding box center [461, 571] width 123 height 39
click at [443, 647] on div "1" at bounding box center [461, 656] width 87 height 18
type input "1"
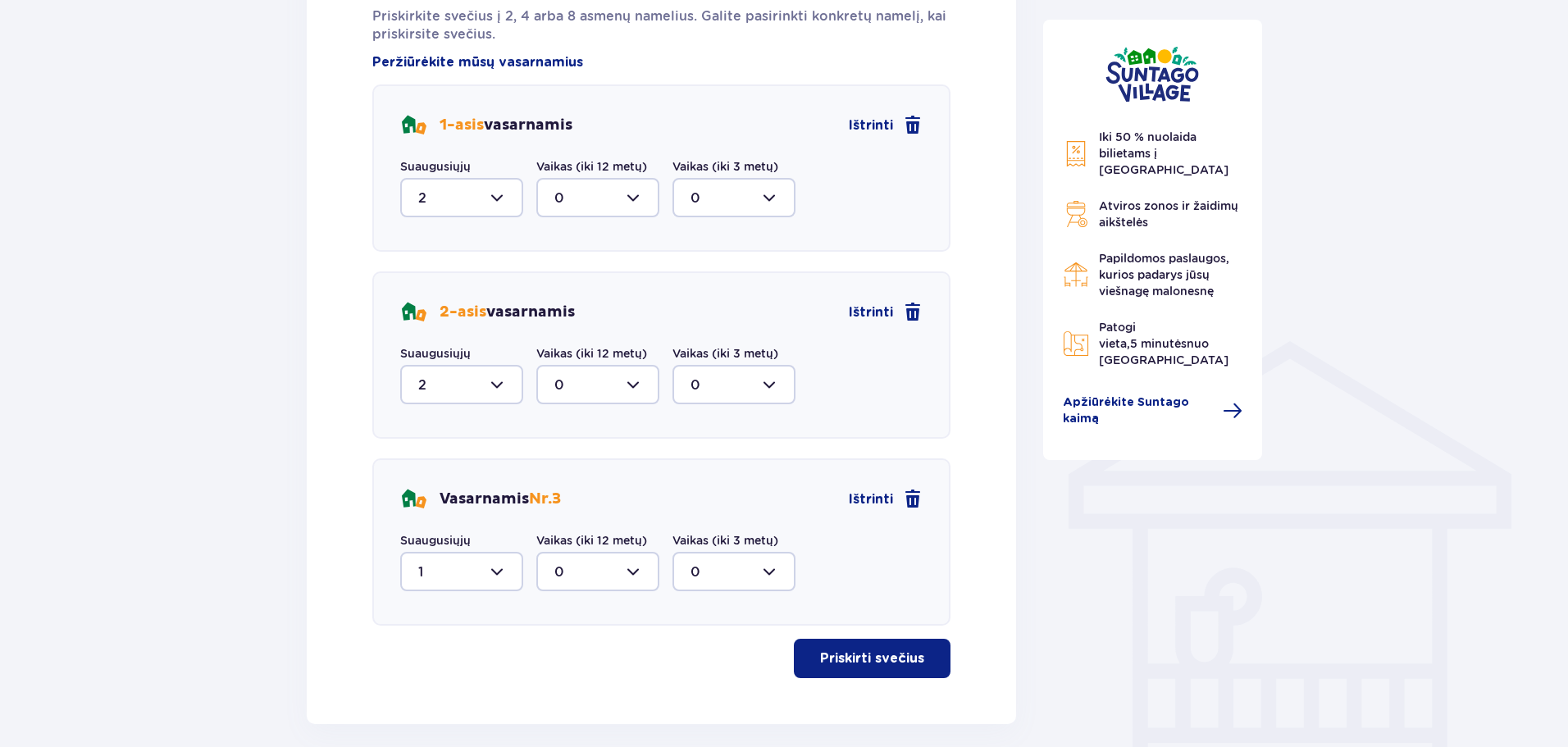
click at [824, 652] on font "Priskirti svečius" at bounding box center [872, 658] width 104 height 13
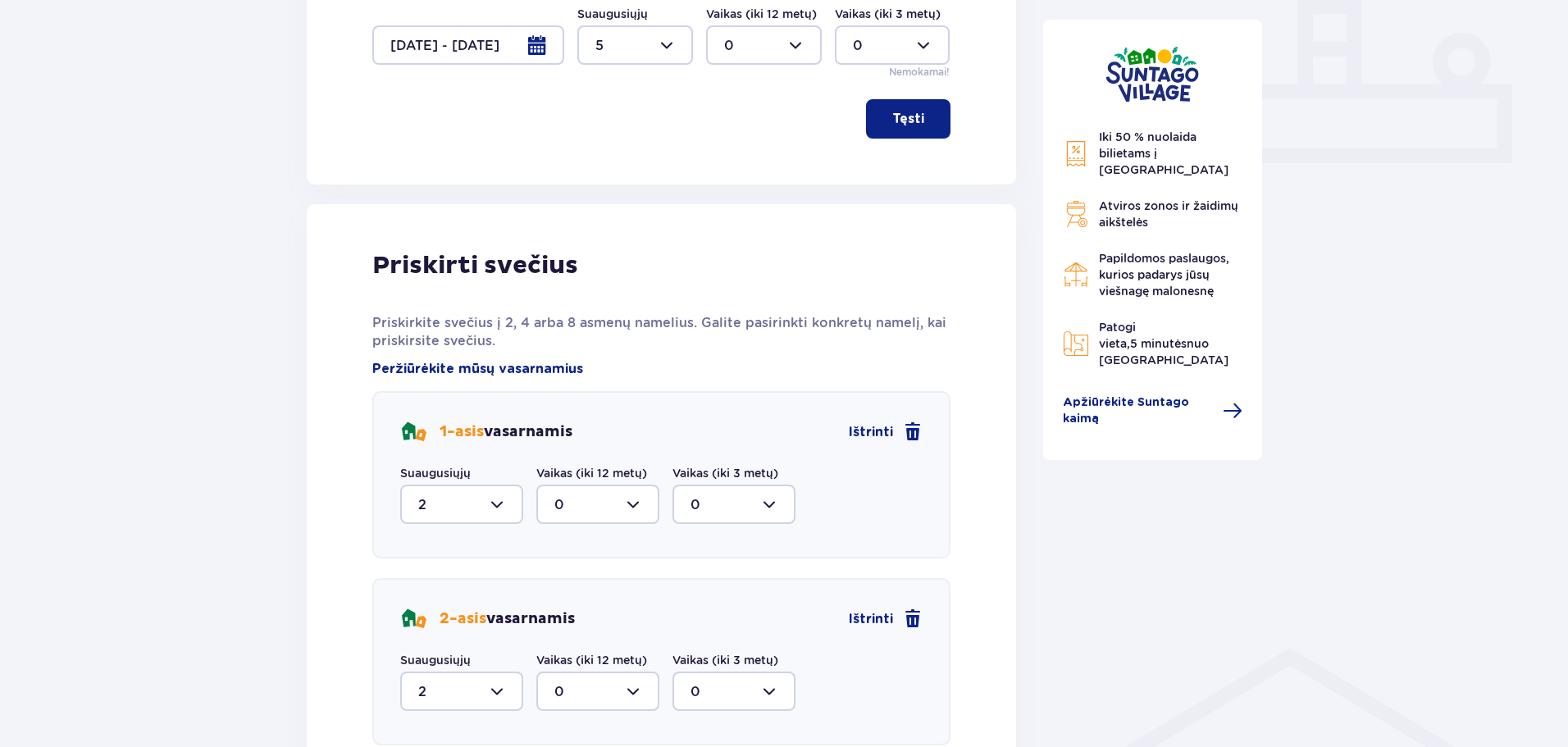
scroll to position [748, 0]
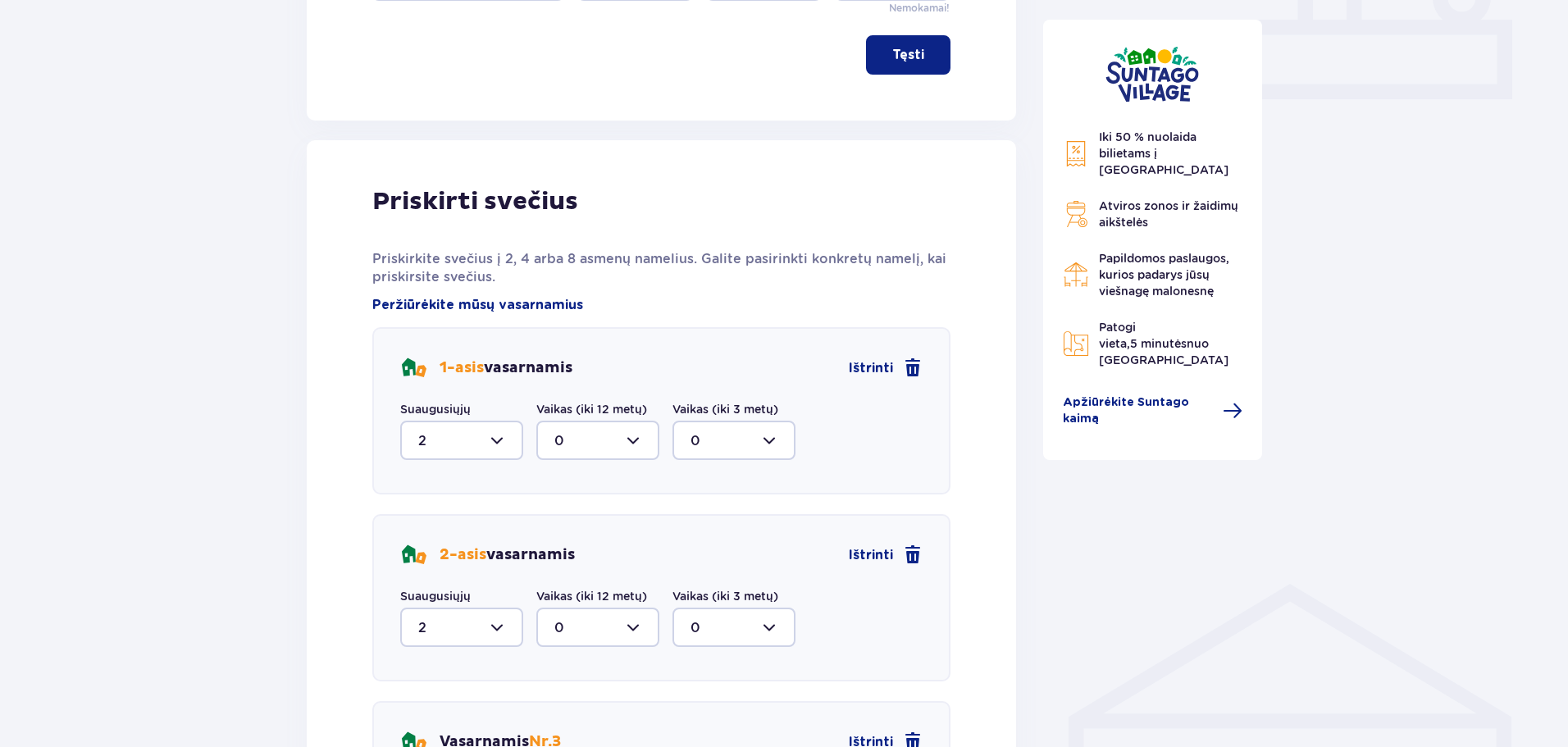
click at [501, 608] on div at bounding box center [461, 627] width 123 height 39
click at [761, 609] on div "2 -asis vasarnamis Ištrinti Suaugusiųjų 2 Vaikas (iki 12 metų) 0 Vaikas (iki 3 …" at bounding box center [661, 598] width 578 height 168
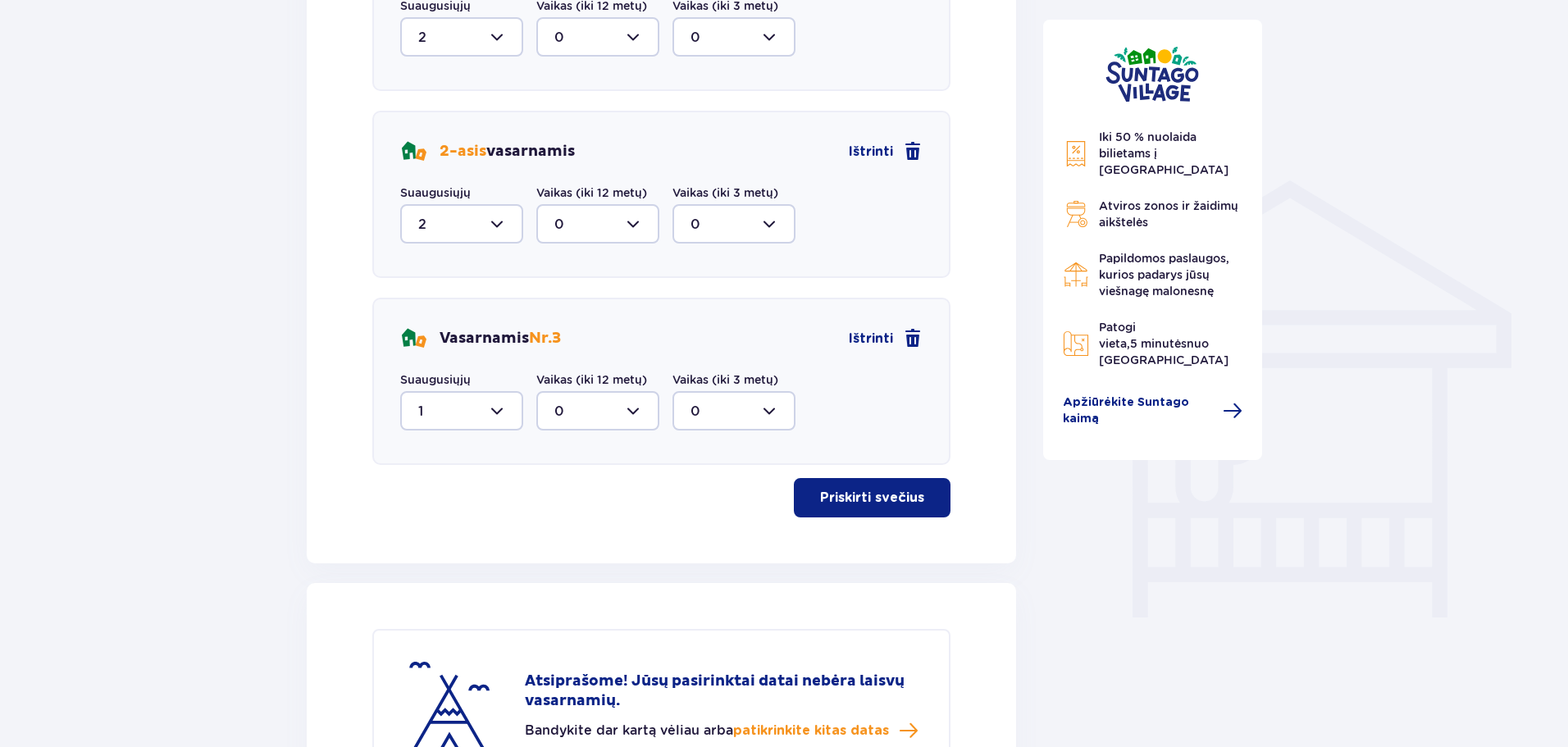
scroll to position [1158, 0]
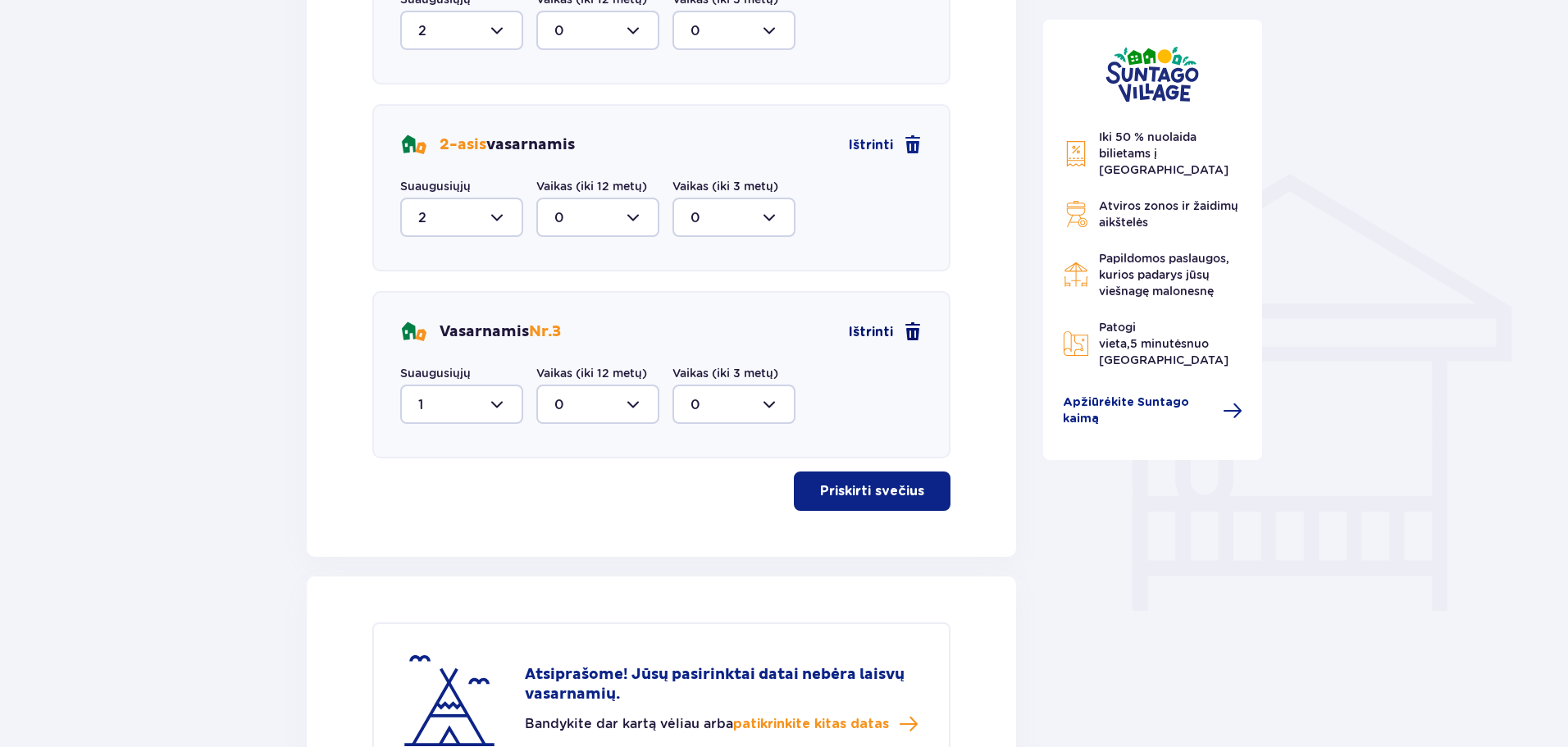
click at [920, 322] on span at bounding box center [913, 332] width 20 height 20
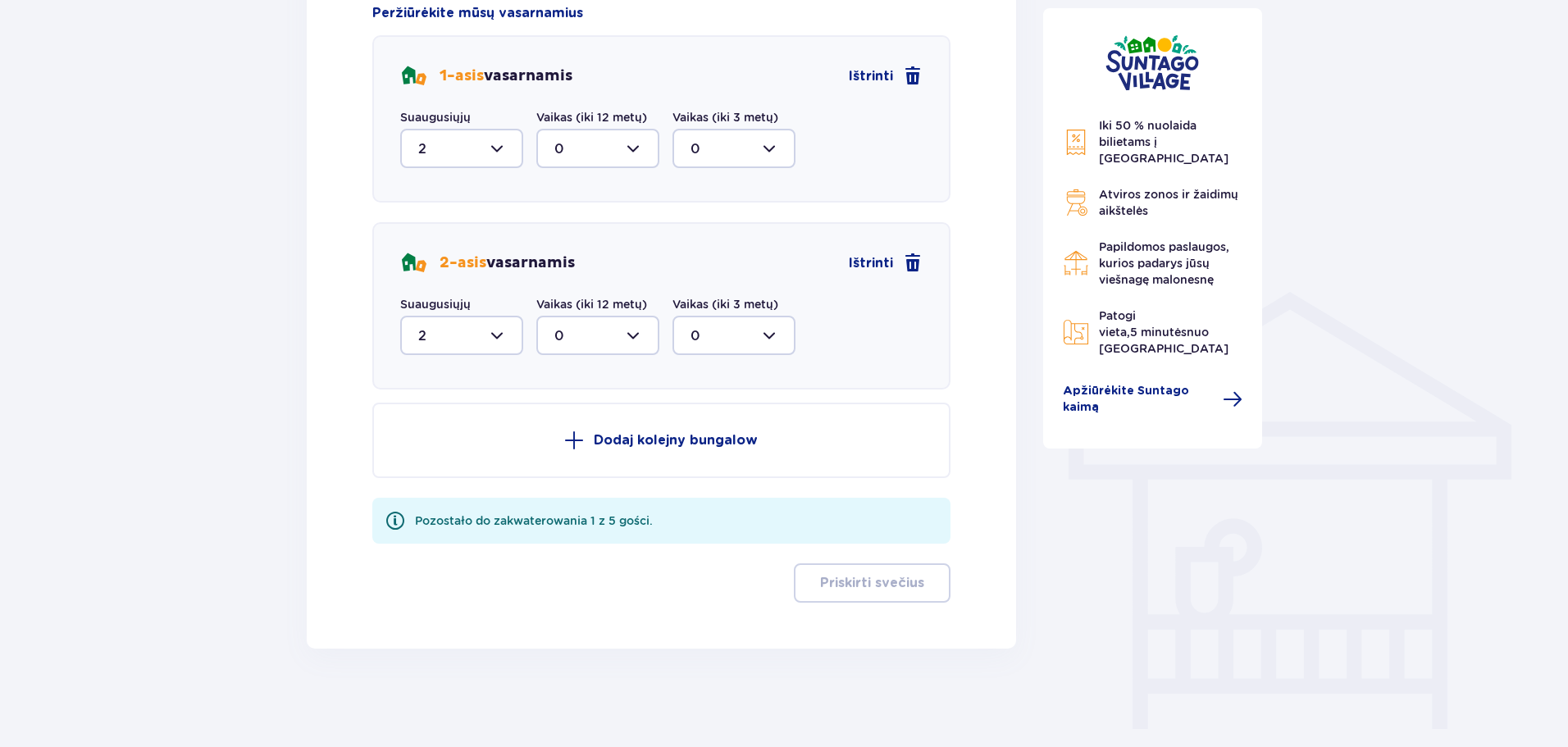
scroll to position [991, 0]
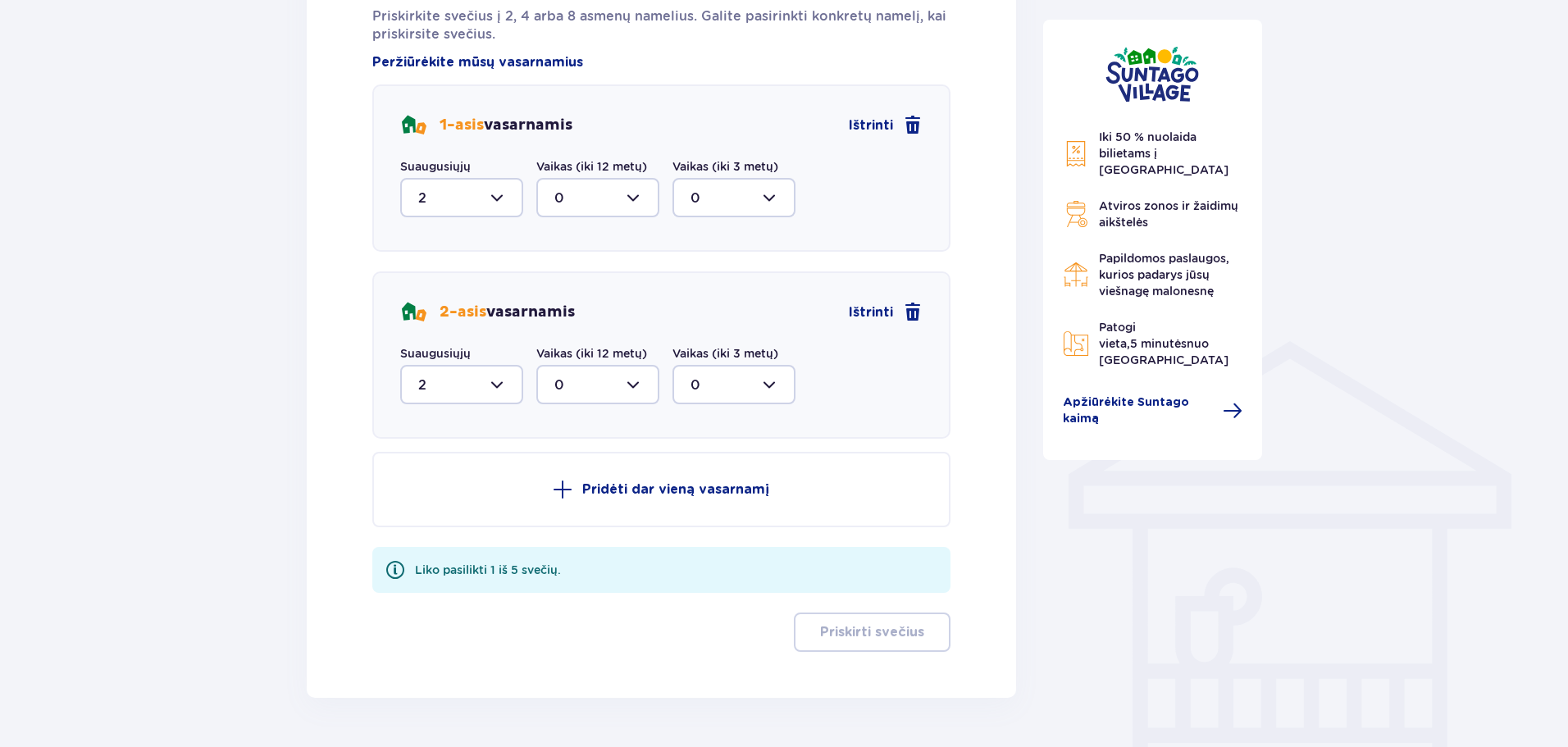
click at [507, 365] on div at bounding box center [461, 384] width 123 height 39
click at [445, 529] on div "3" at bounding box center [461, 537] width 87 height 18
type input "3"
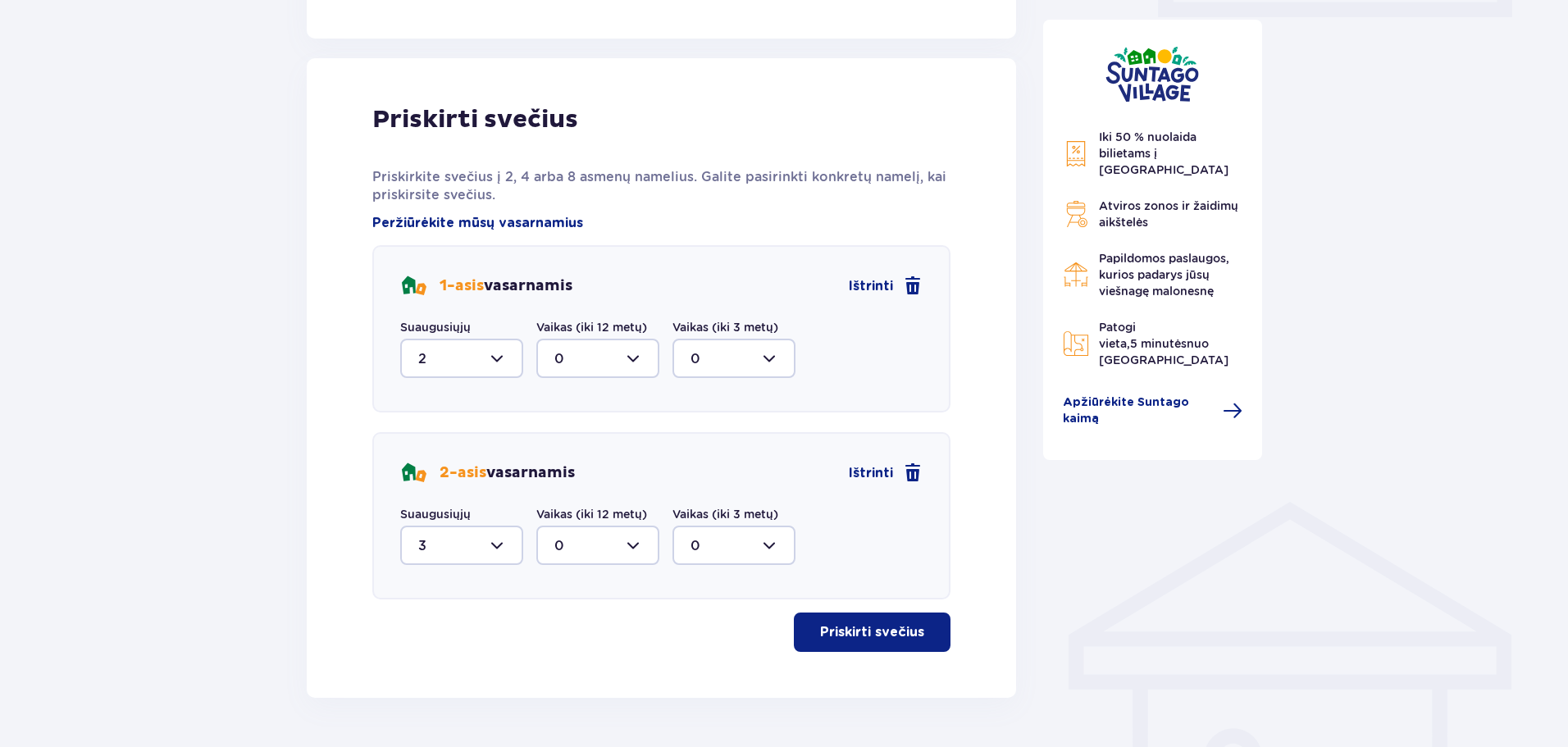
click at [823, 626] on font "Priskirti svečius" at bounding box center [872, 633] width 104 height 13
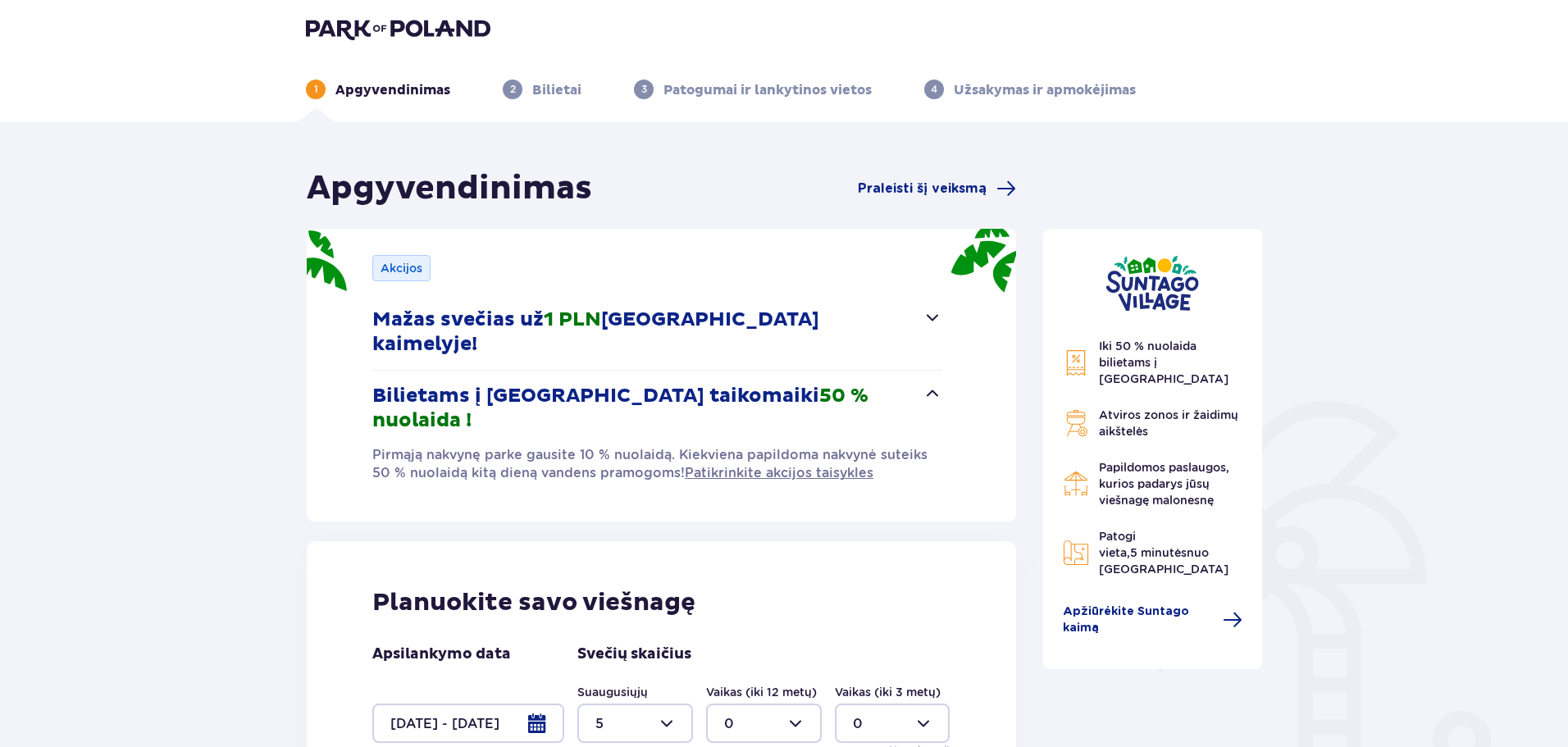
scroll to position [0, 0]
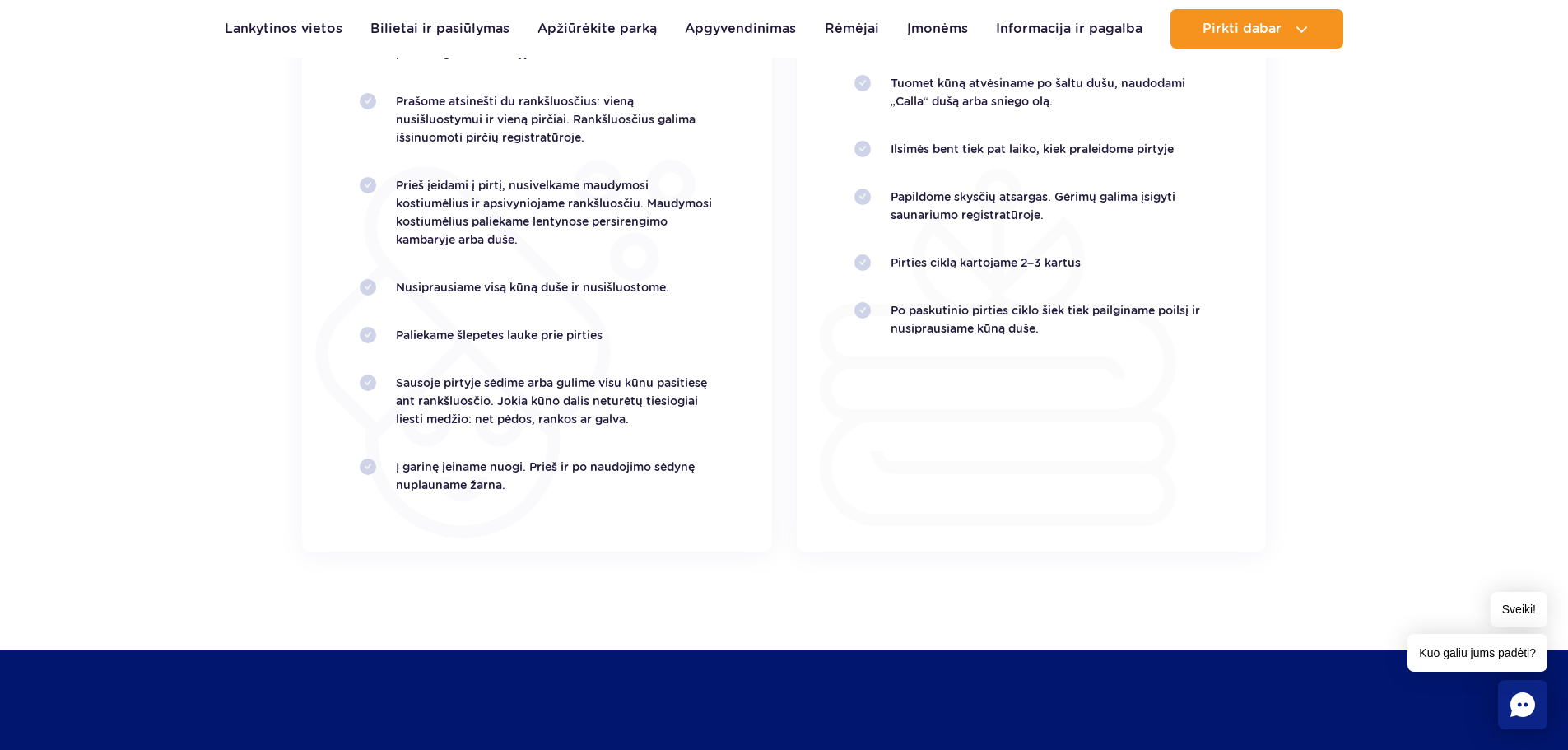
scroll to position [3603, 0]
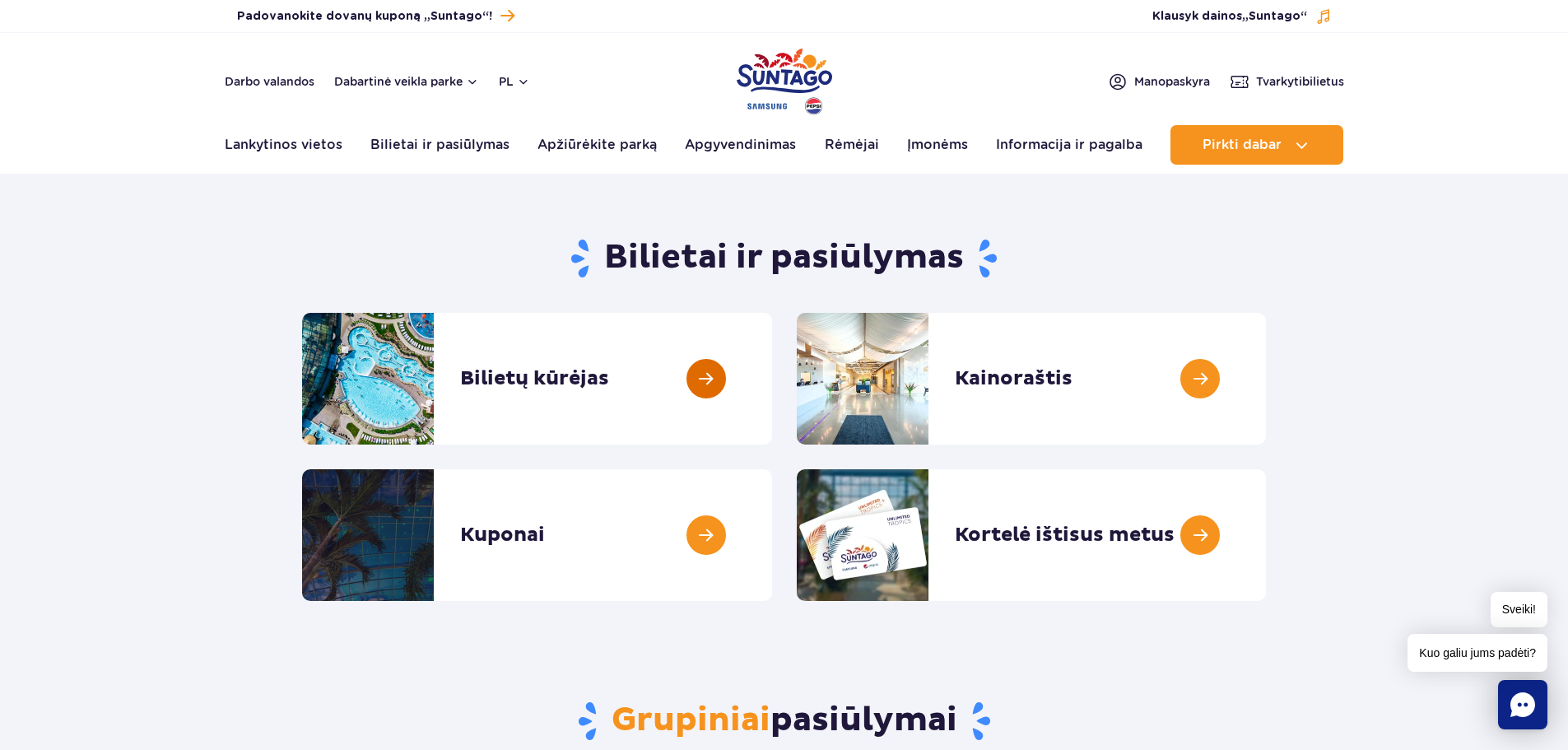
click at [772, 371] on link at bounding box center [772, 379] width 0 height 132
click at [1266, 394] on link at bounding box center [1266, 379] width 0 height 132
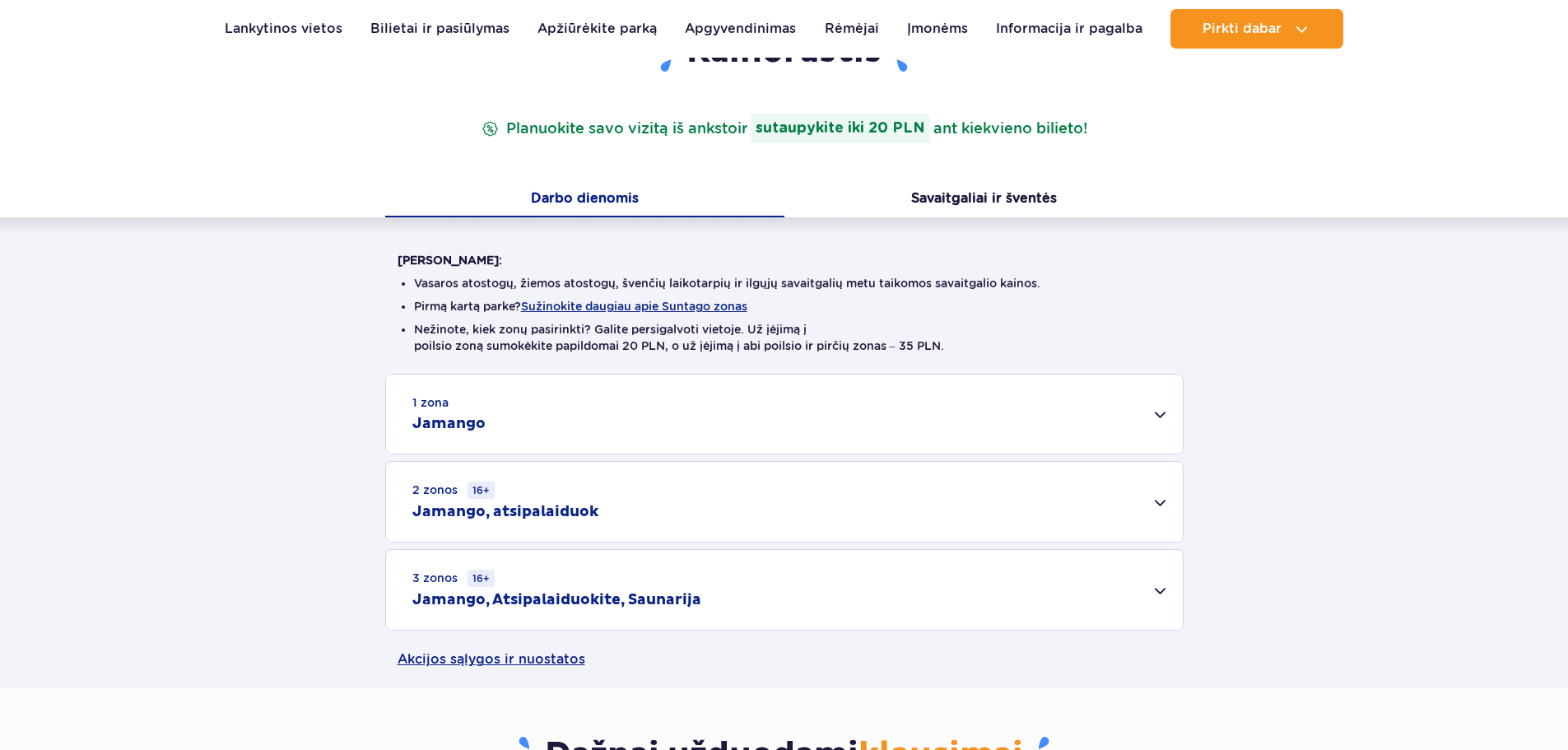
scroll to position [329, 0]
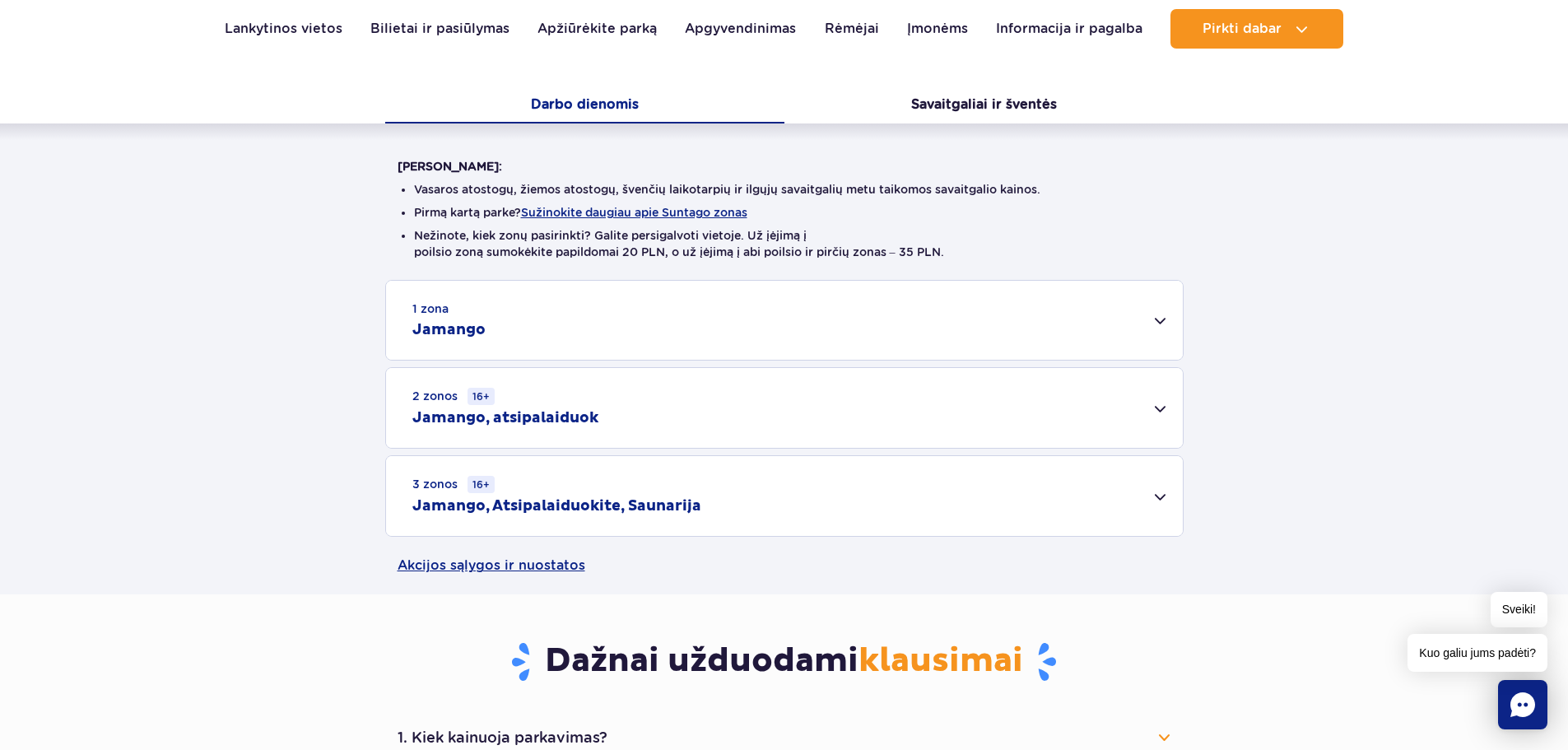
click at [1120, 503] on div "3 zonos 16+ Jamango, Atsipalaiduokite, [GEOGRAPHIC_DATA]" at bounding box center [784, 496] width 796 height 79
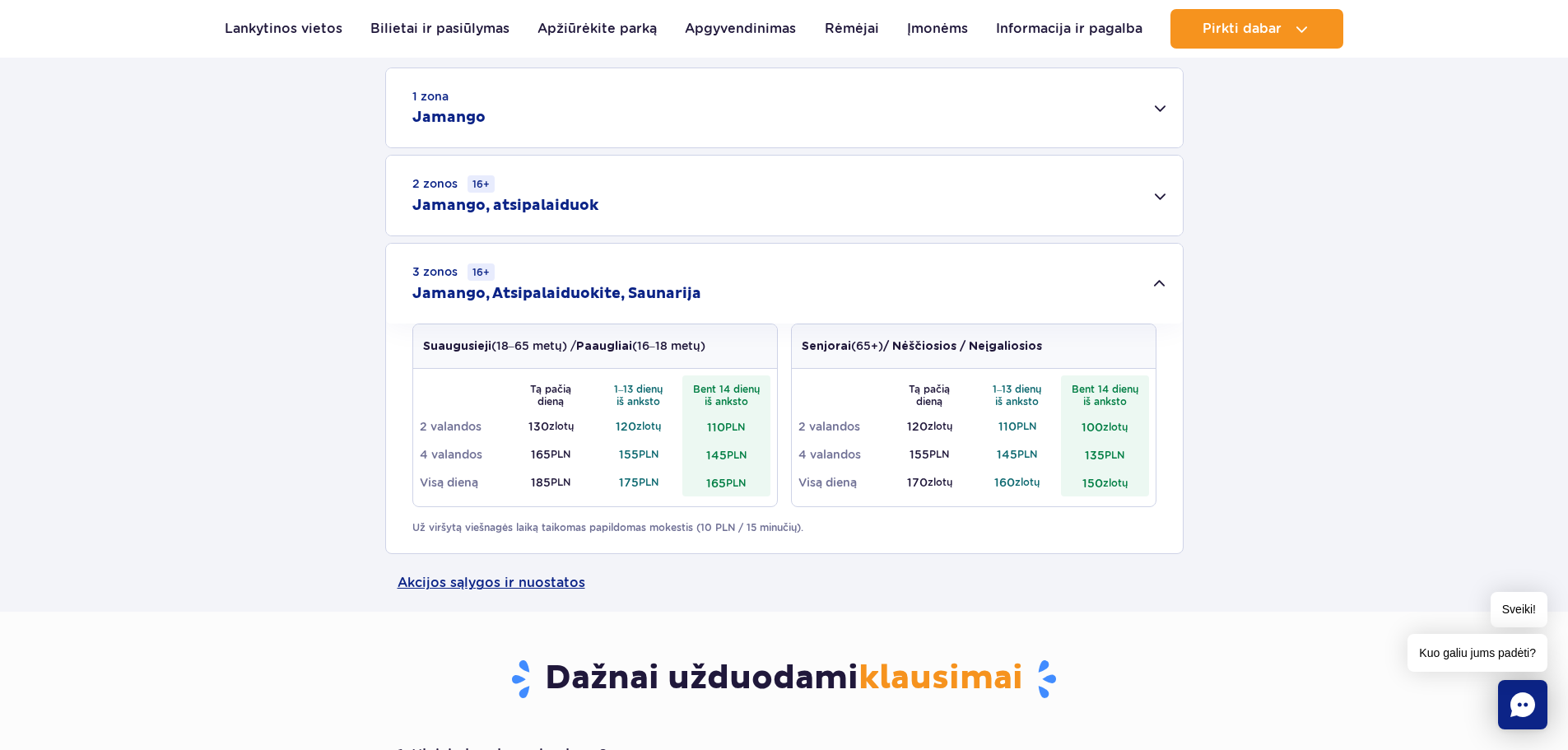
scroll to position [411, 0]
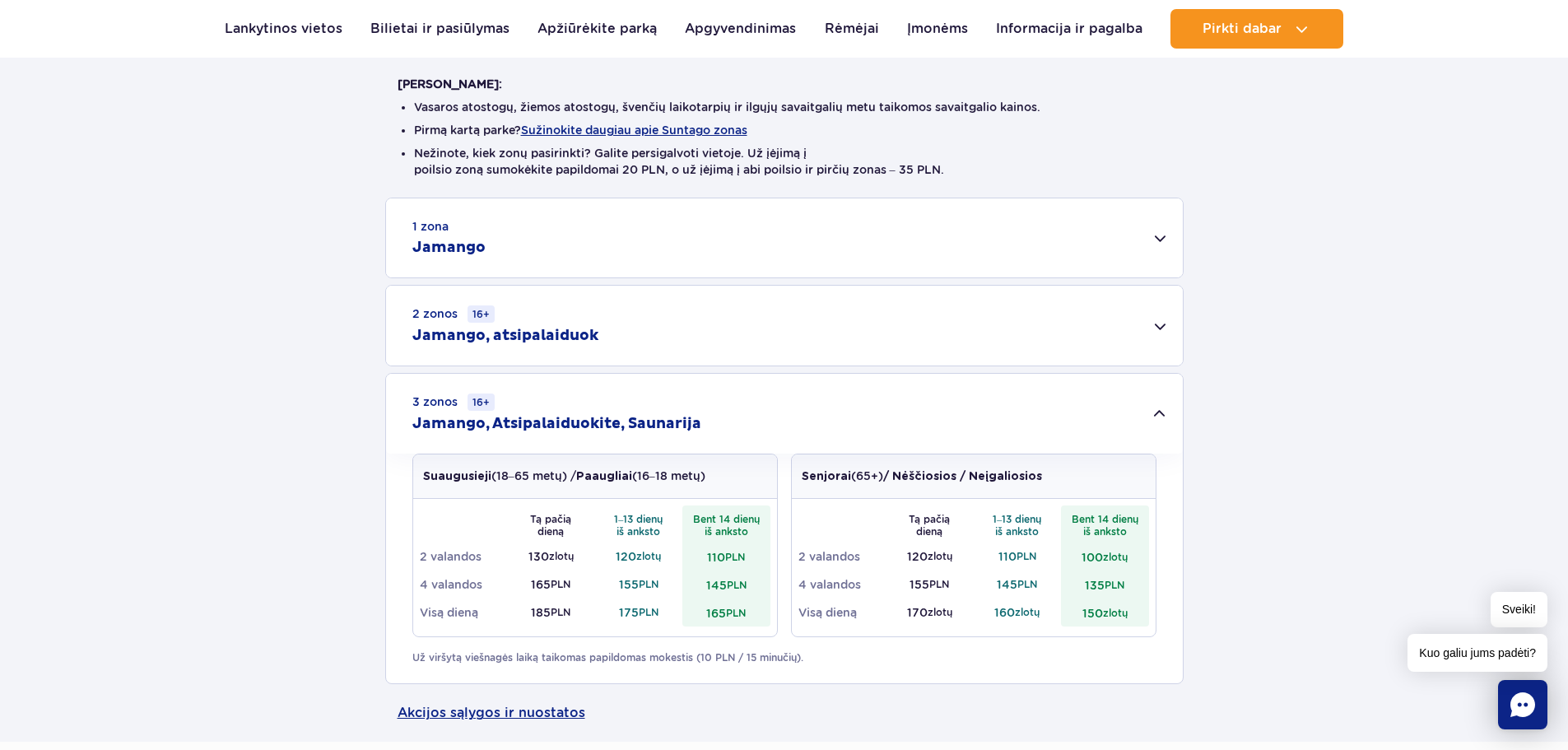
click at [493, 343] on font "Jamango, atsipalaiduok" at bounding box center [505, 336] width 186 height 19
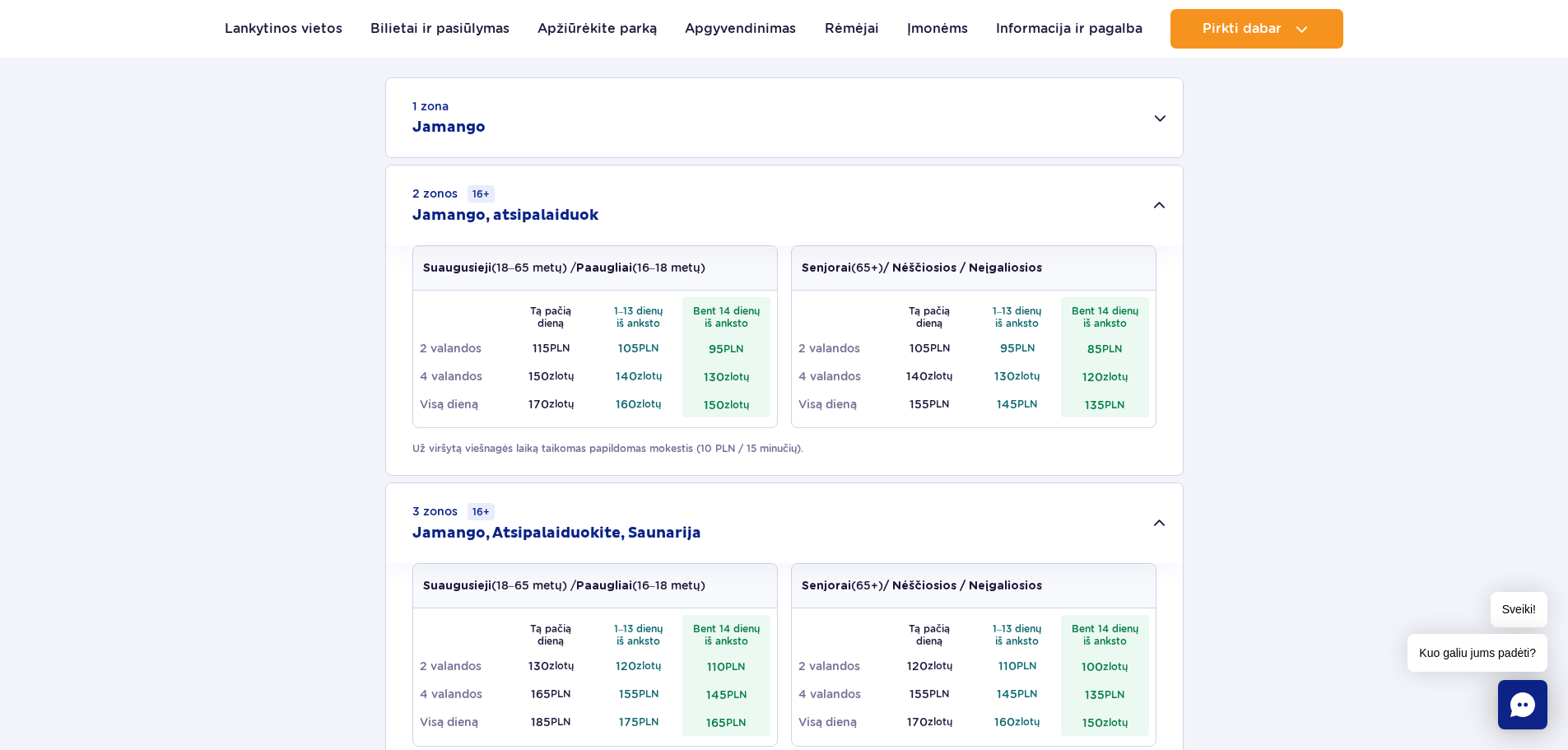
scroll to position [741, 0]
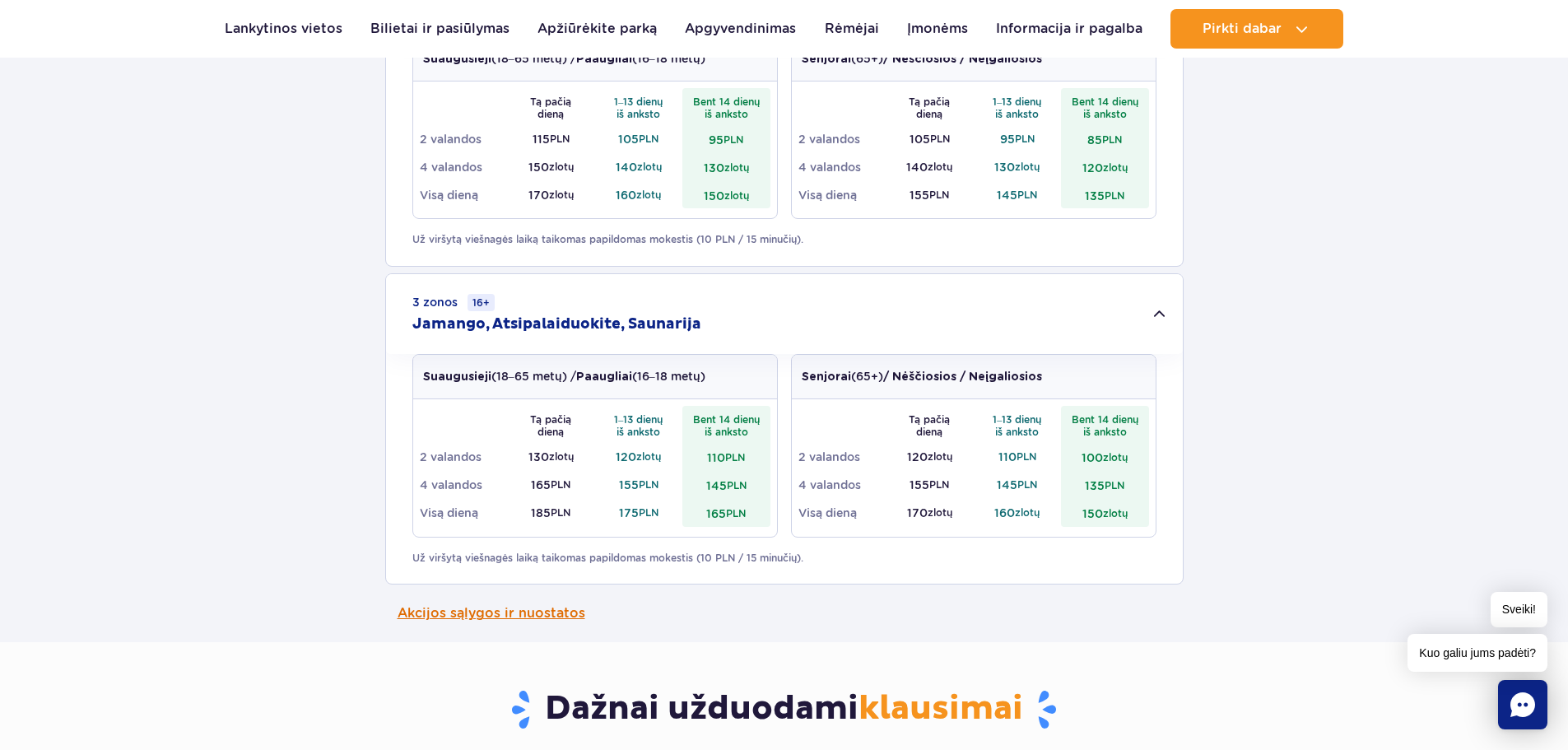
click at [560, 618] on font "Akcijos sąlygos ir nuostatos" at bounding box center [491, 613] width 187 height 15
